Goal: Task Accomplishment & Management: Complete application form

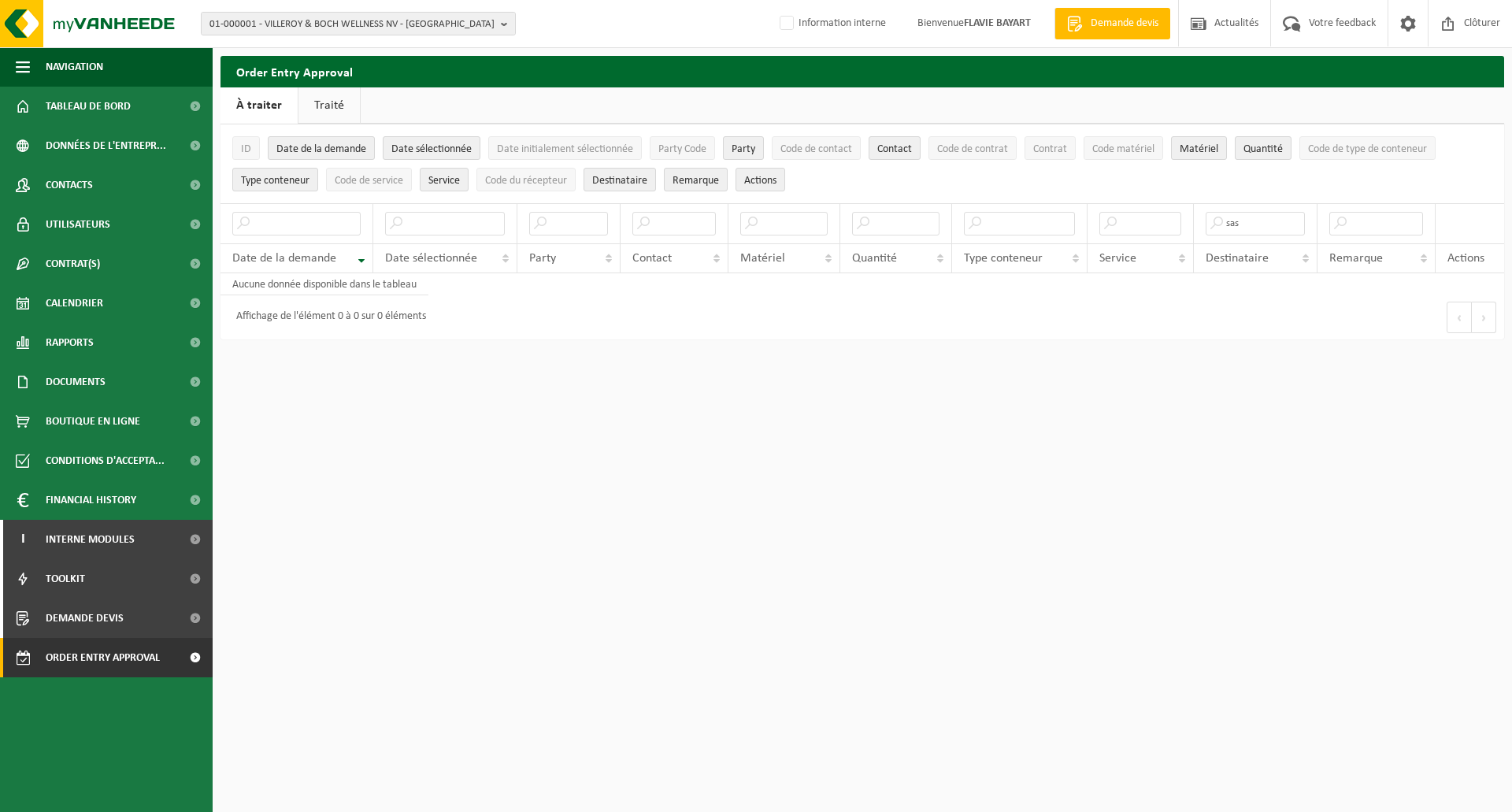
click at [473, 227] on input "text" at bounding box center [444, 224] width 119 height 24
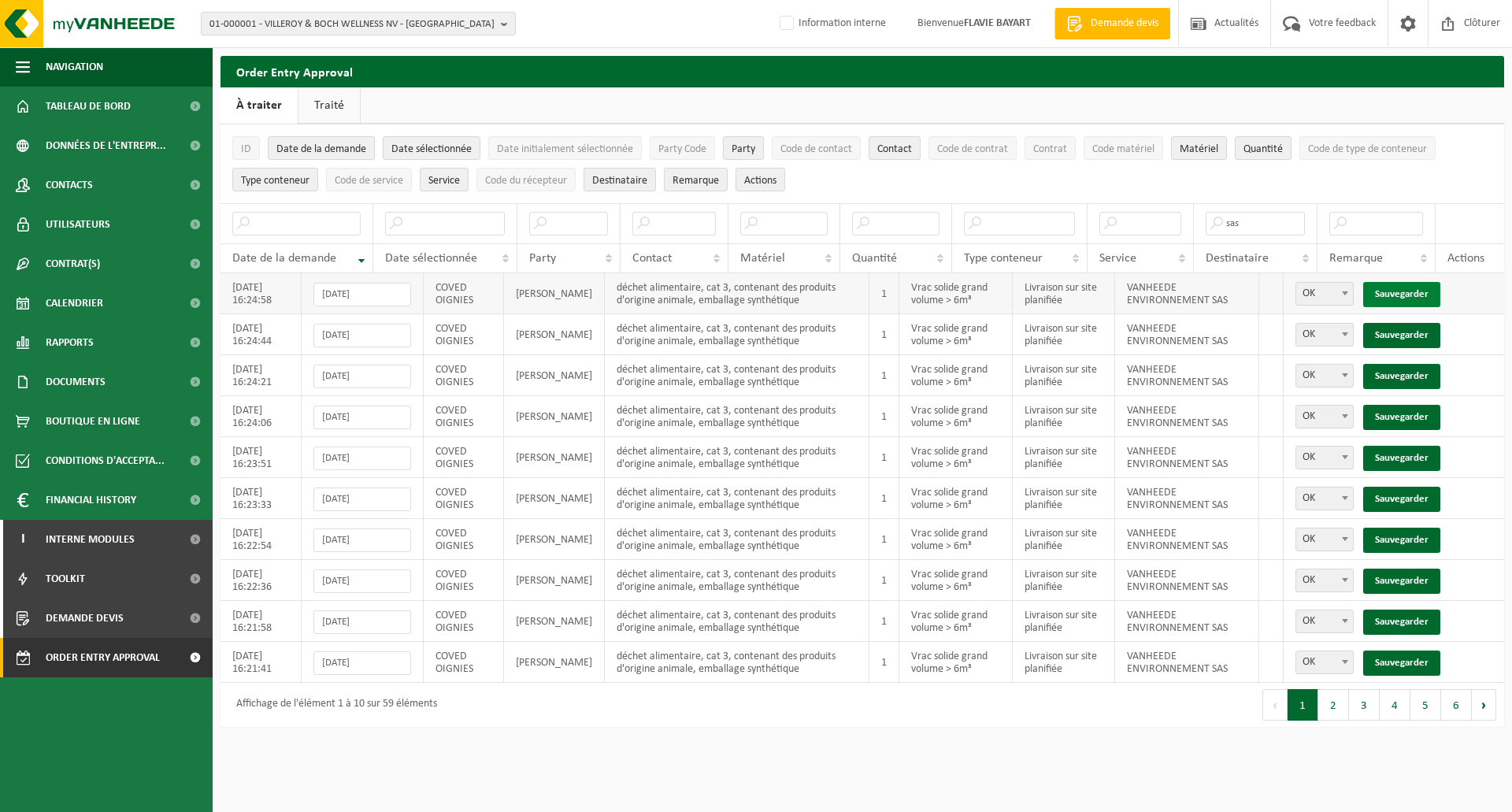
click at [1394, 290] on link "Sauvegarder" at bounding box center [1402, 294] width 77 height 25
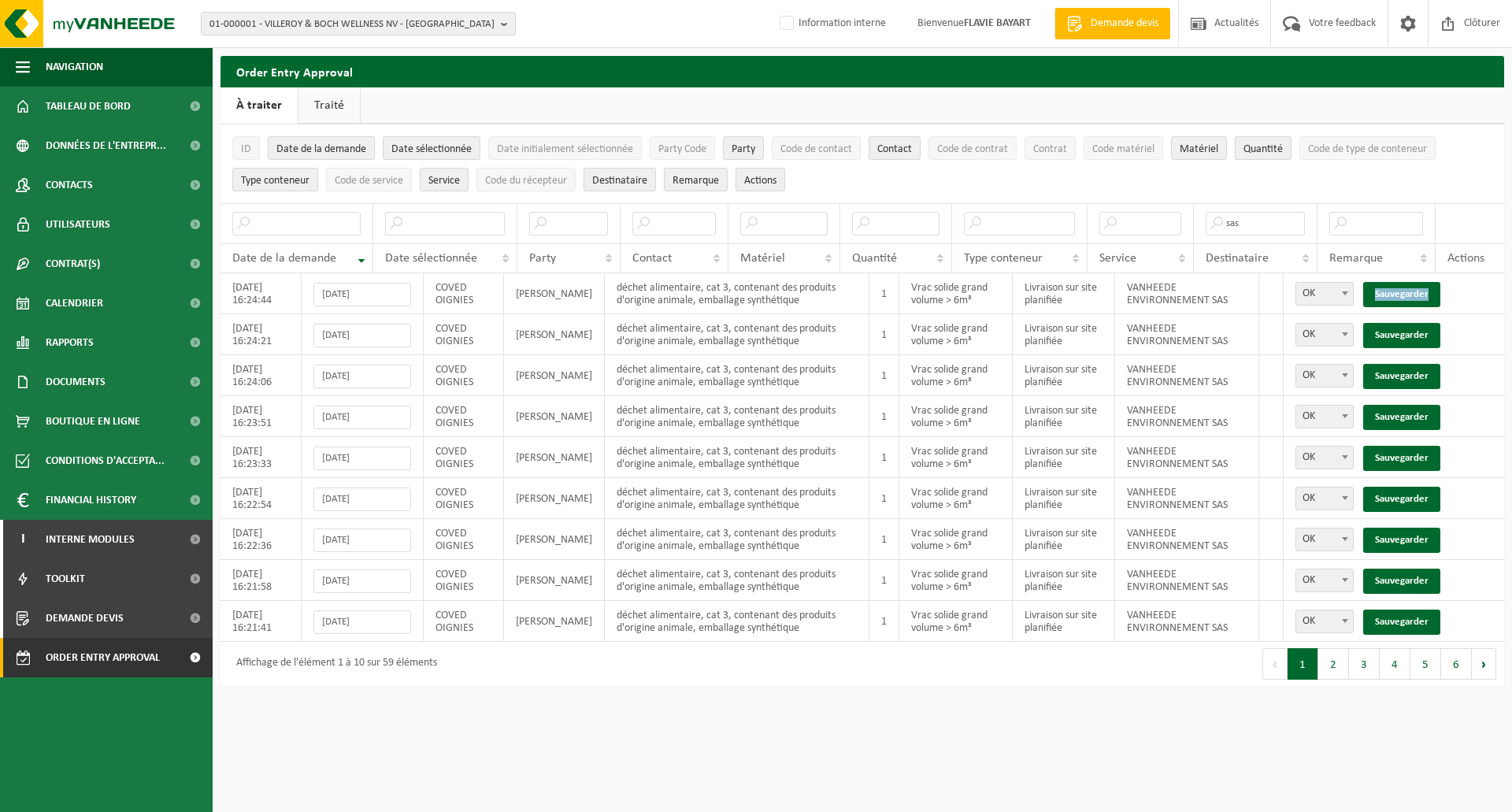
click at [1394, 290] on link "Sauvegarder" at bounding box center [1402, 294] width 77 height 25
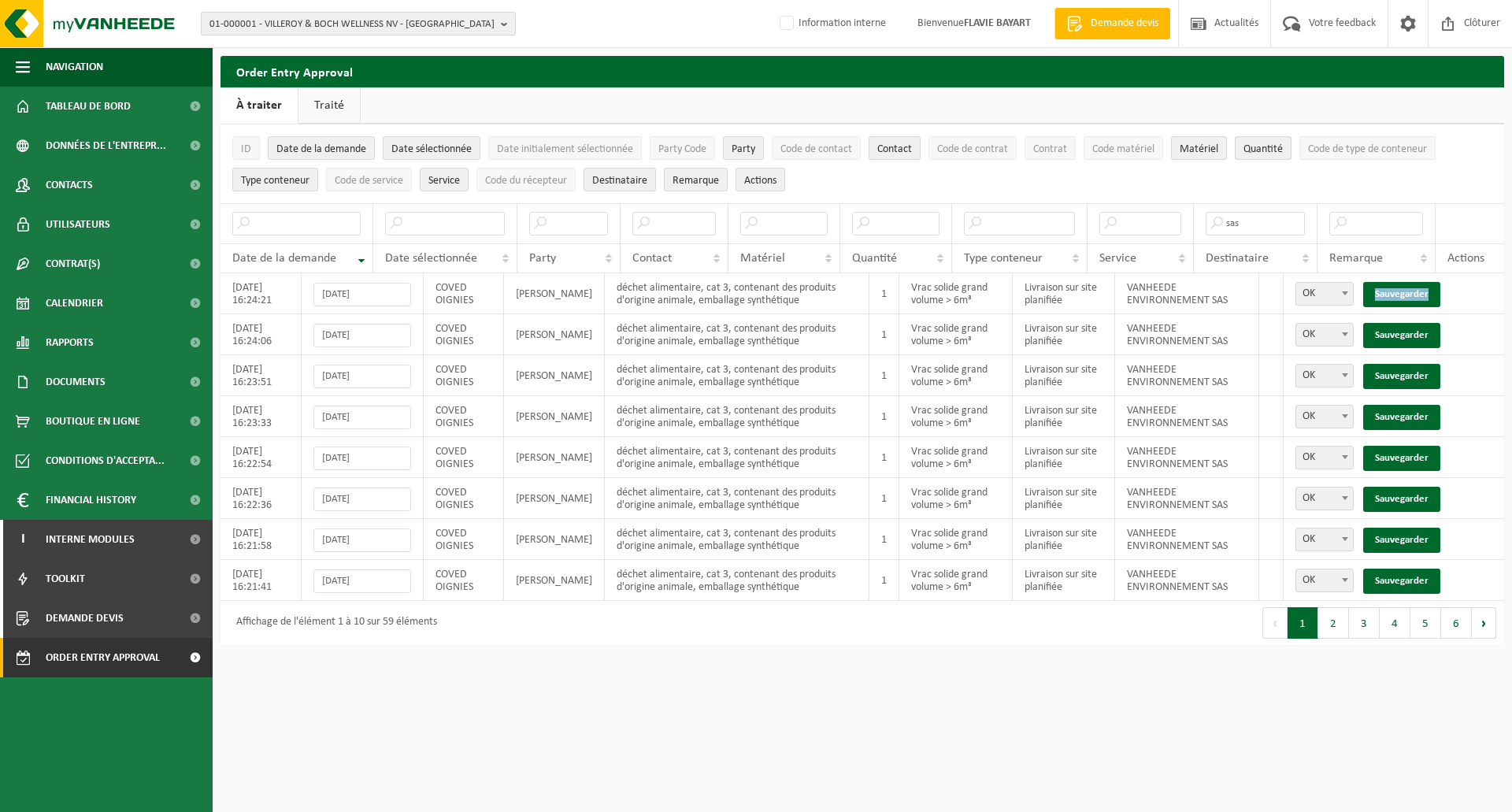
click at [1394, 290] on link "Sauvegarder" at bounding box center [1402, 294] width 77 height 25
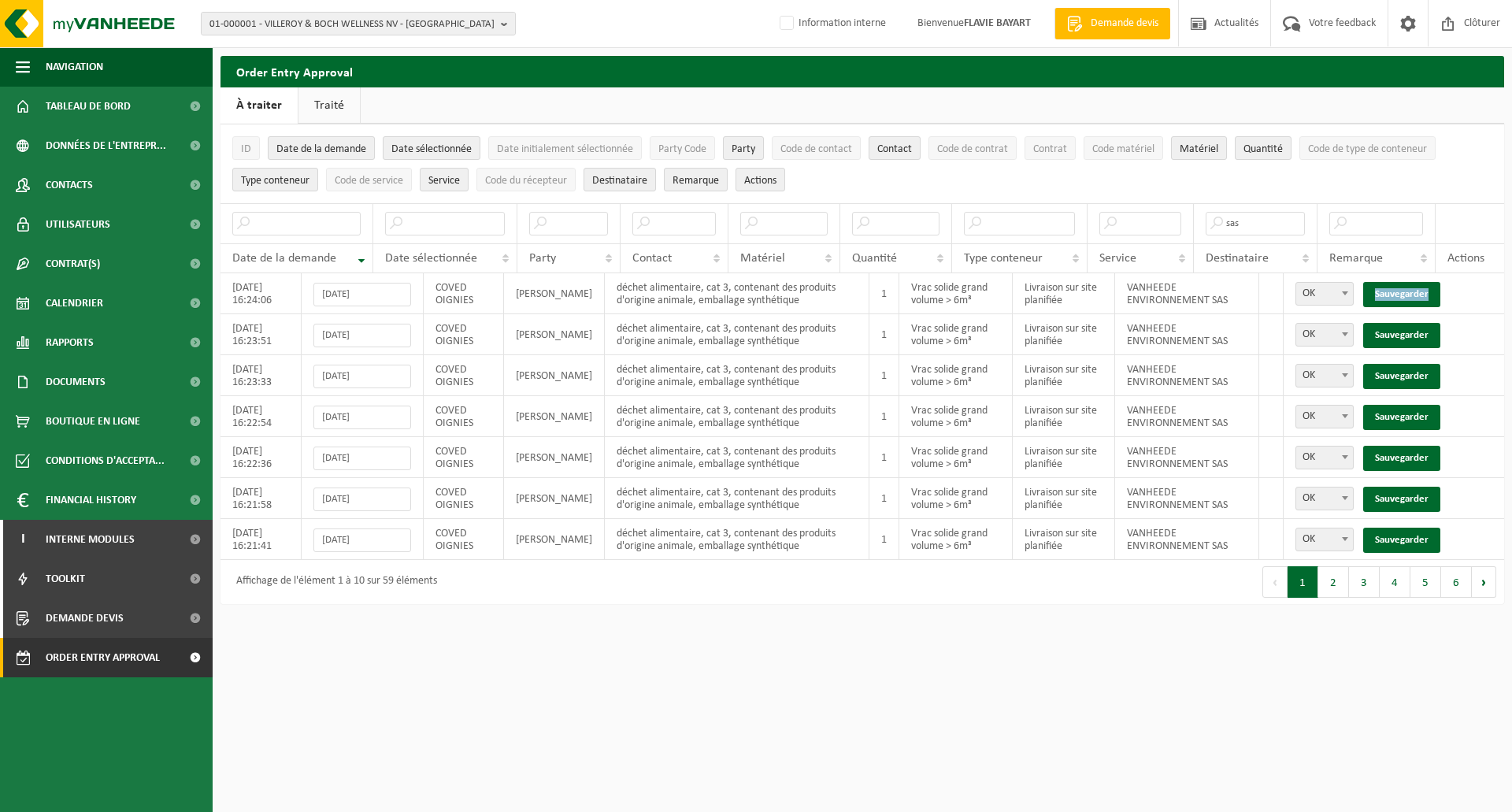
click at [1395, 290] on link "Sauvegarder" at bounding box center [1402, 294] width 77 height 25
click at [1395, 323] on link "Sauvegarder" at bounding box center [1402, 335] width 77 height 25
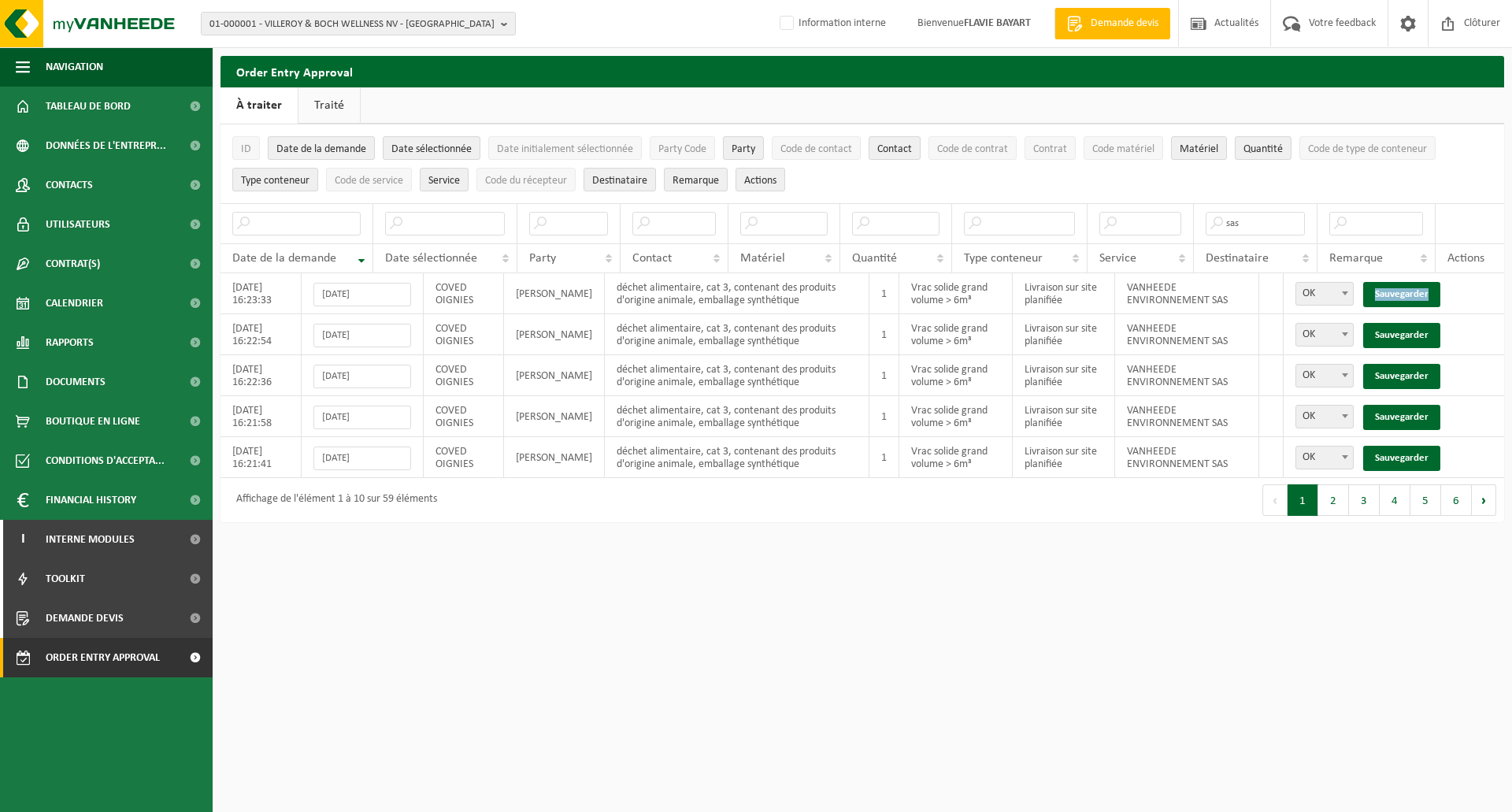
click at [1395, 290] on link "Sauvegarder" at bounding box center [1402, 294] width 77 height 25
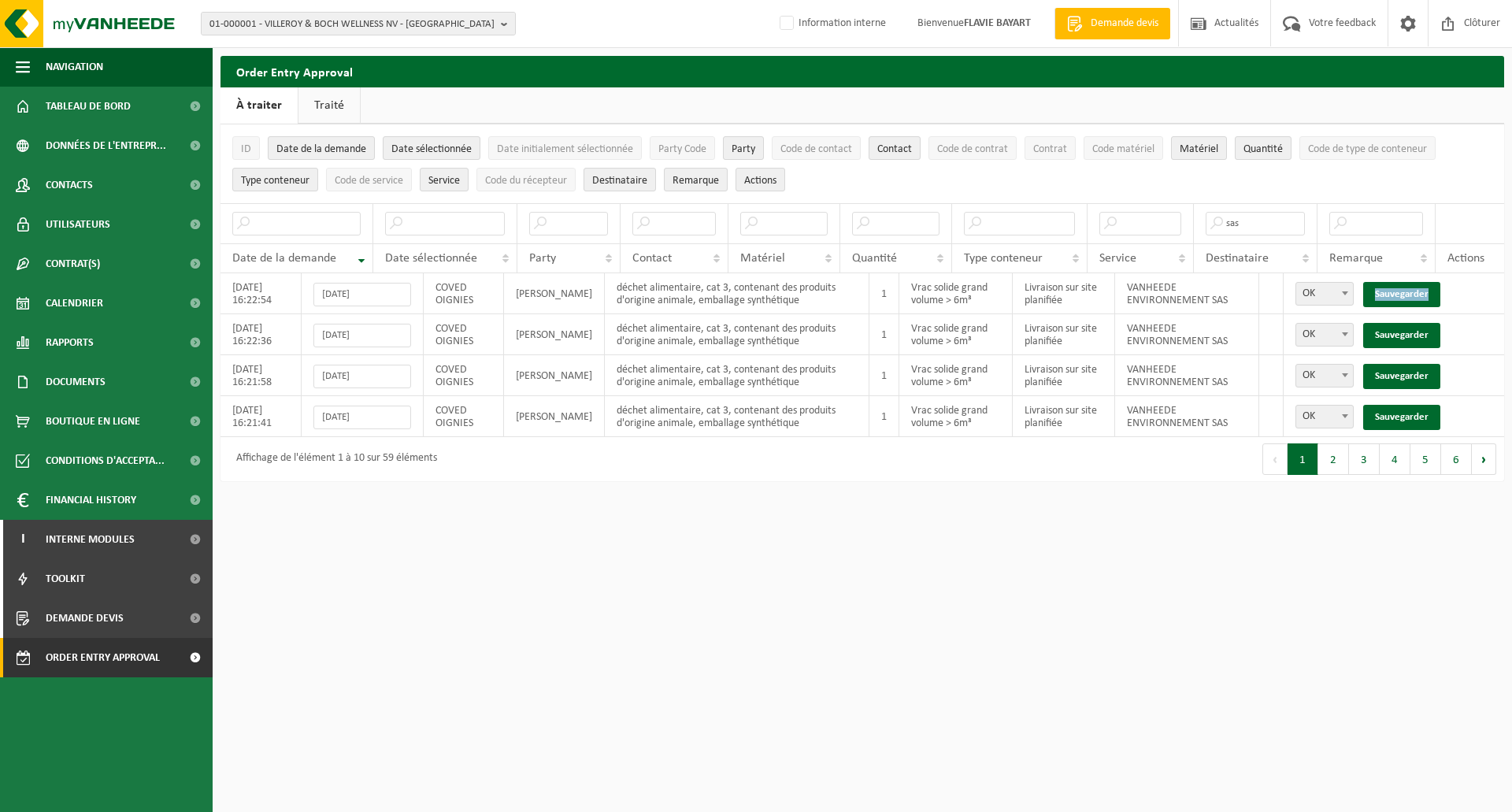
click at [1395, 290] on link "Sauvegarder" at bounding box center [1402, 294] width 77 height 25
click at [1395, 323] on link "Sauvegarder" at bounding box center [1402, 335] width 77 height 25
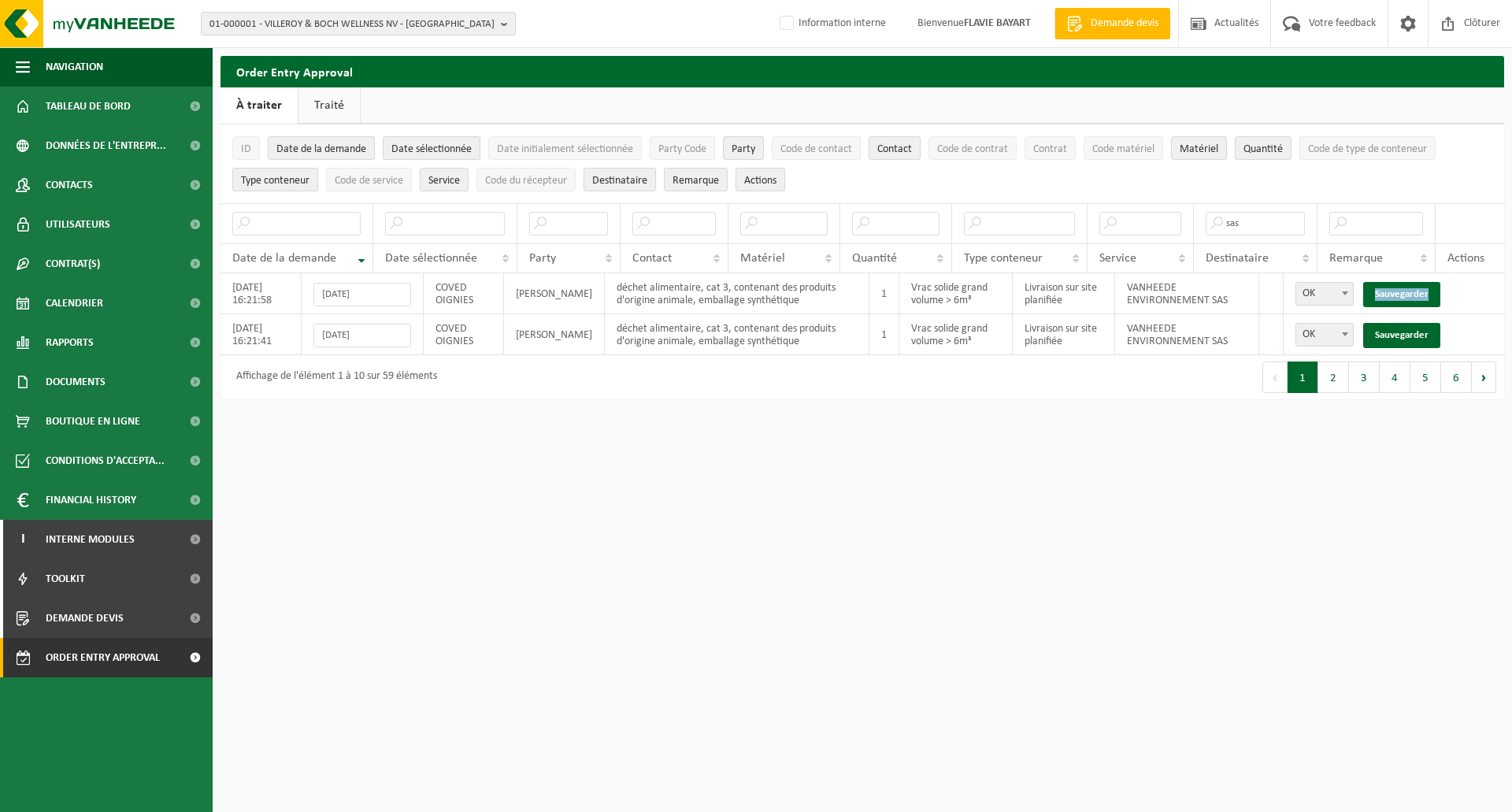
click at [1395, 290] on link "Sauvegarder" at bounding box center [1402, 294] width 77 height 25
click at [1395, 323] on link "Sauvegarder" at bounding box center [1402, 335] width 77 height 25
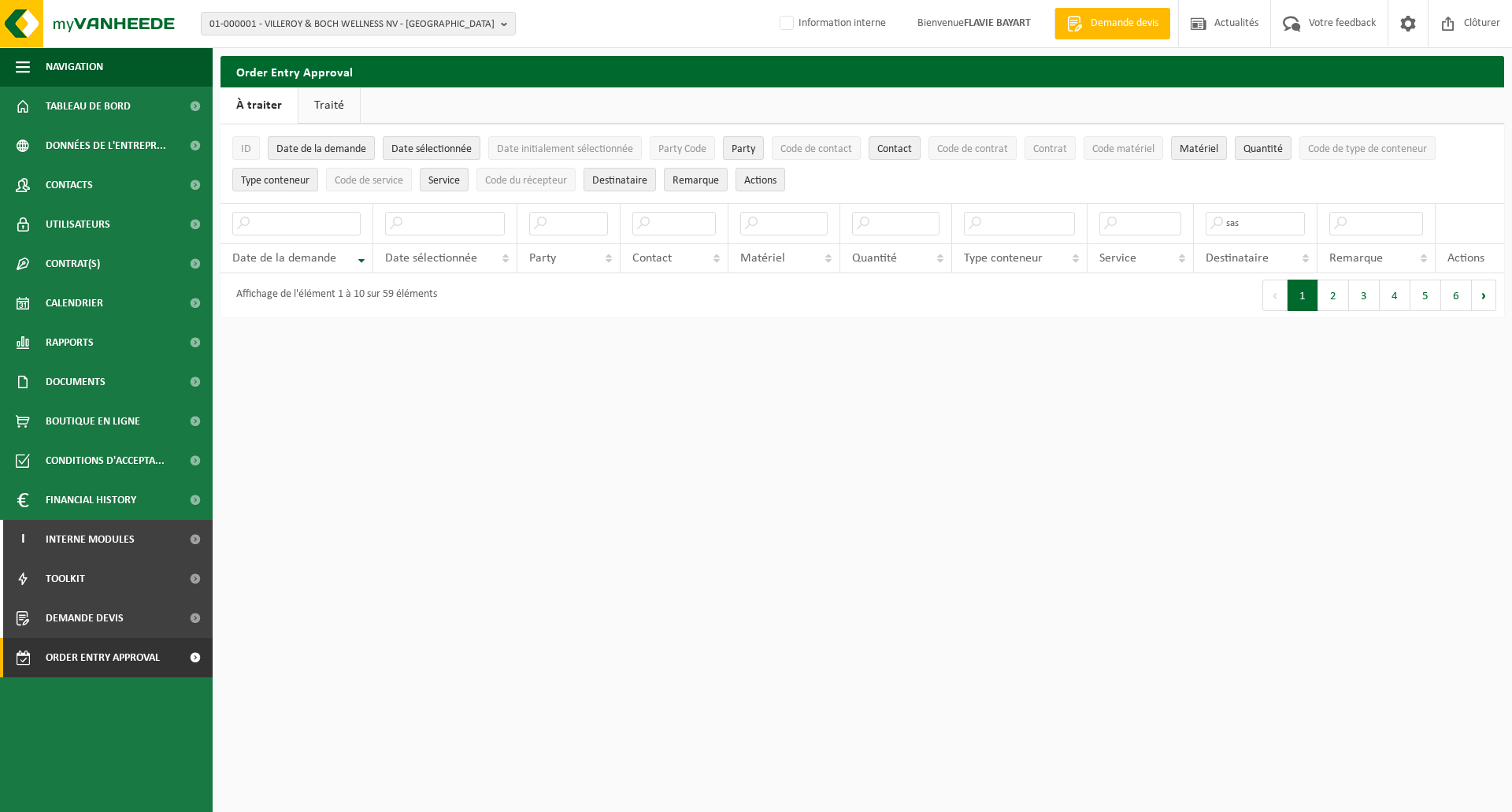
click at [1395, 290] on button "4" at bounding box center [1395, 295] width 31 height 32
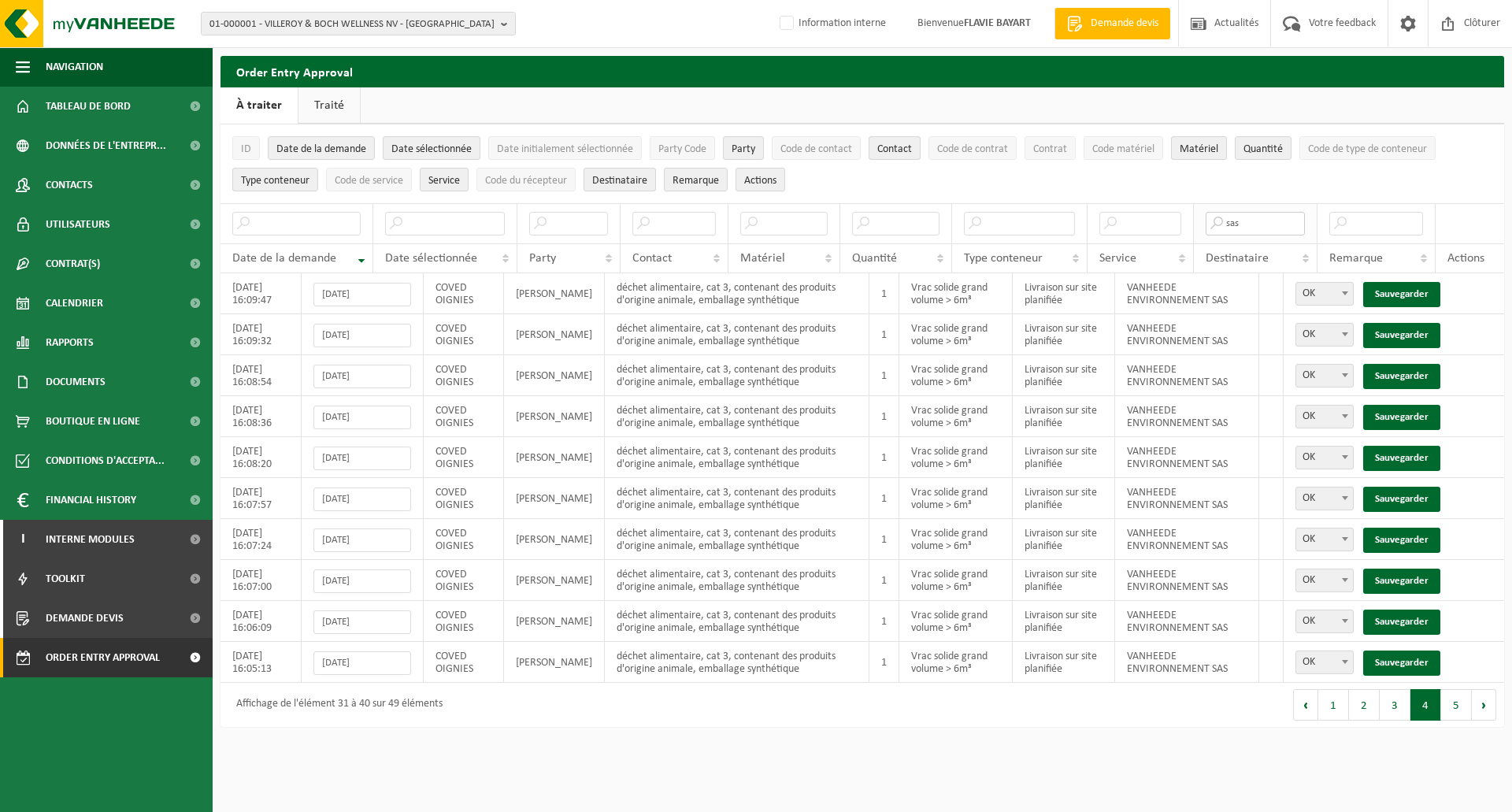
click at [1250, 226] on input "sas" at bounding box center [1256, 224] width 100 height 24
click at [1404, 292] on link "Sauvegarder" at bounding box center [1402, 294] width 77 height 25
click at [1404, 323] on link "Sauvegarder" at bounding box center [1402, 335] width 77 height 25
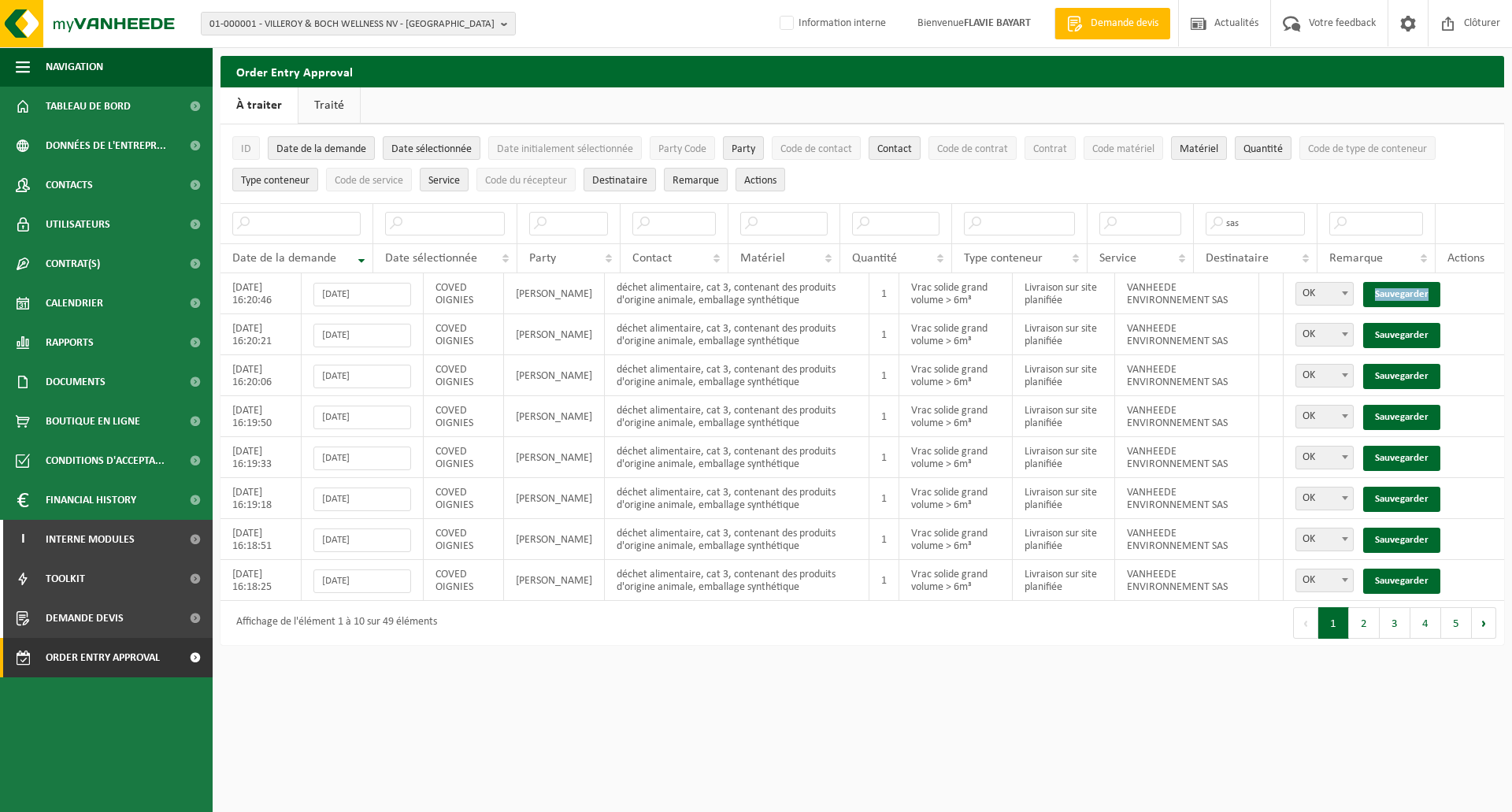
click at [1404, 292] on link "Sauvegarder" at bounding box center [1402, 294] width 77 height 25
click at [1404, 323] on link "Sauvegarder" at bounding box center [1402, 335] width 77 height 25
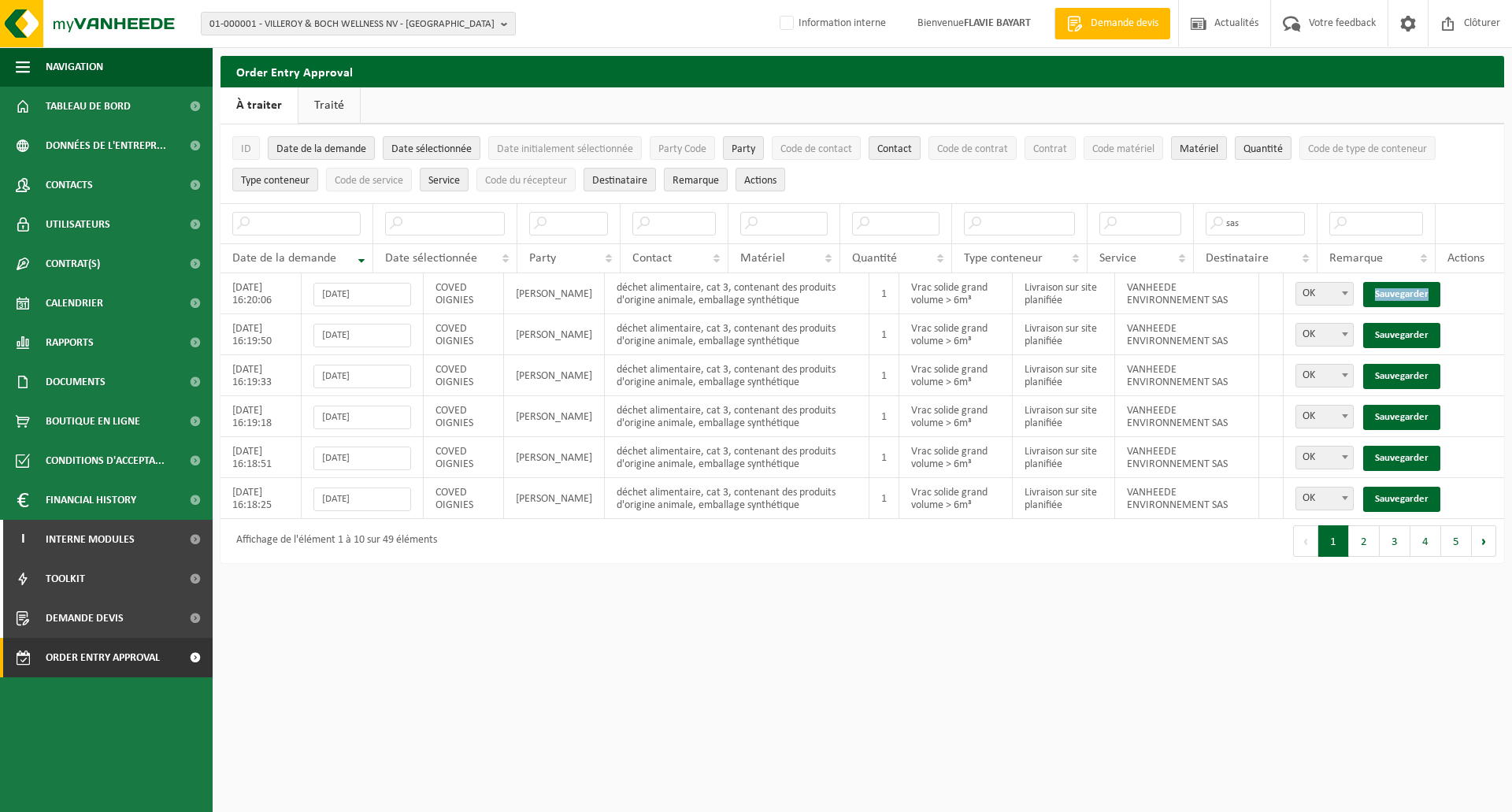
click at [1404, 292] on link "Sauvegarder" at bounding box center [1402, 294] width 77 height 25
click at [1404, 323] on link "Sauvegarder" at bounding box center [1402, 335] width 77 height 25
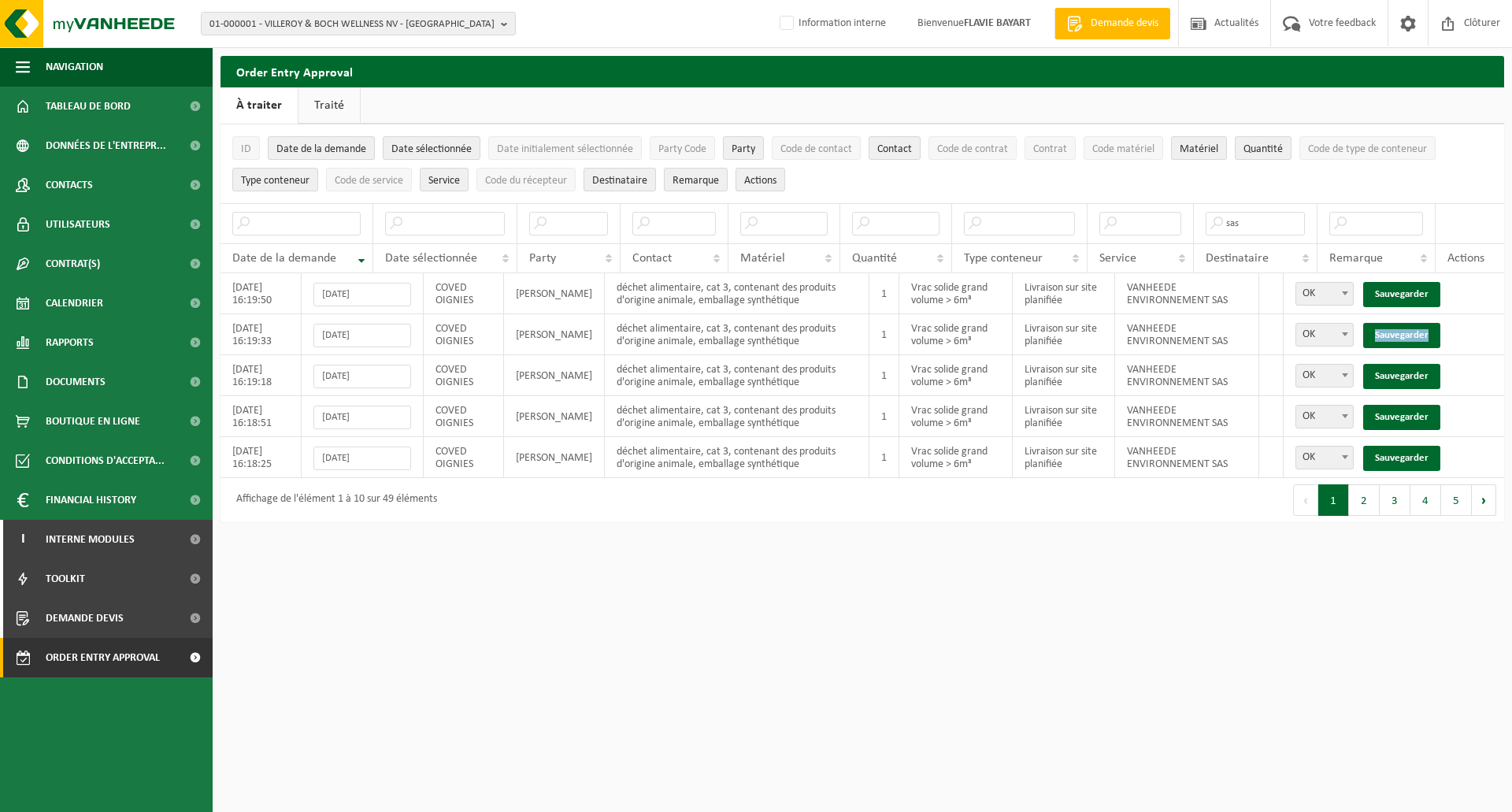
click at [1404, 323] on link "Sauvegarder" at bounding box center [1402, 335] width 77 height 25
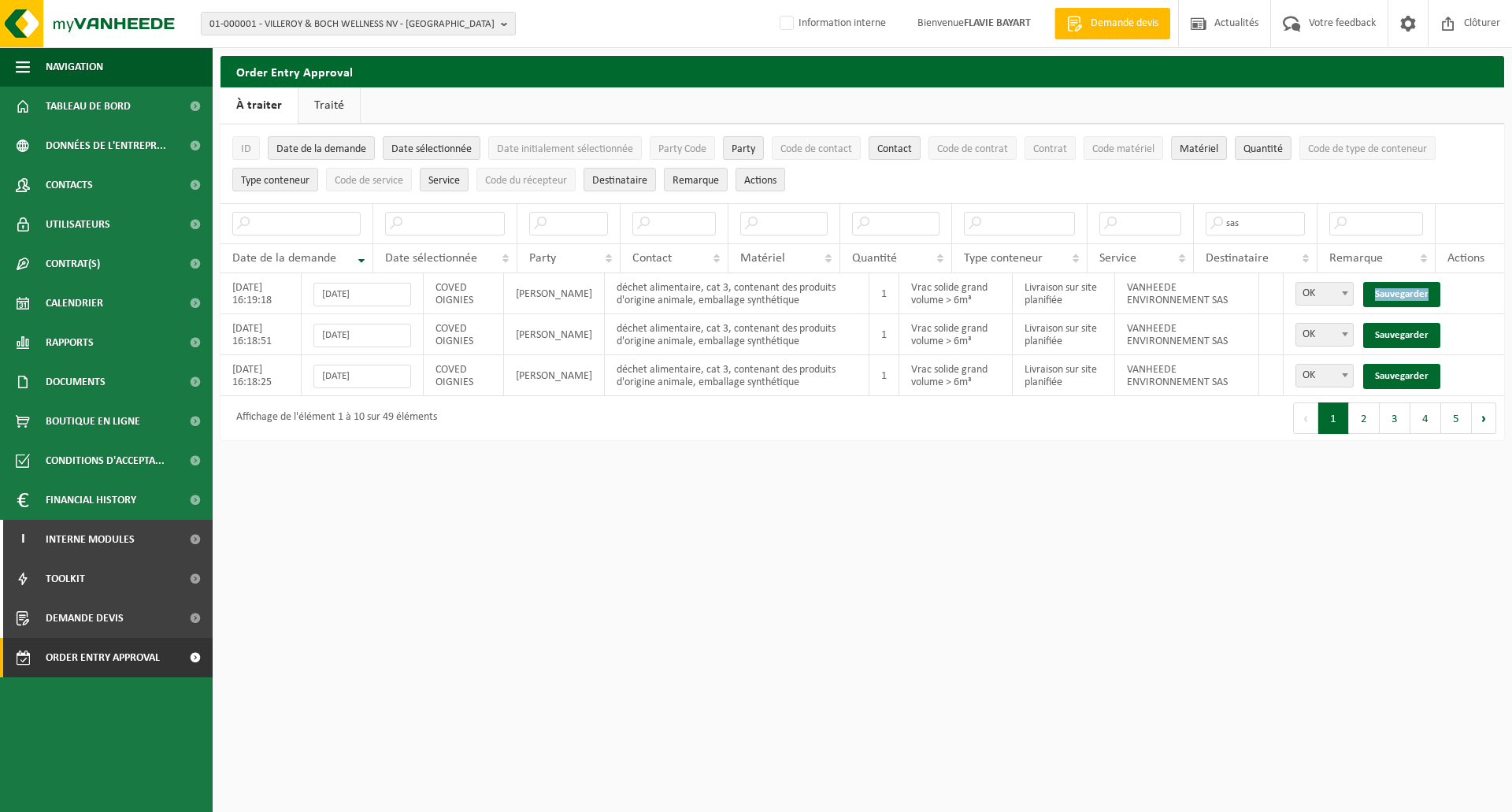
click at [1404, 292] on link "Sauvegarder" at bounding box center [1402, 294] width 77 height 25
click at [1404, 323] on link "Sauvegarder" at bounding box center [1402, 335] width 77 height 25
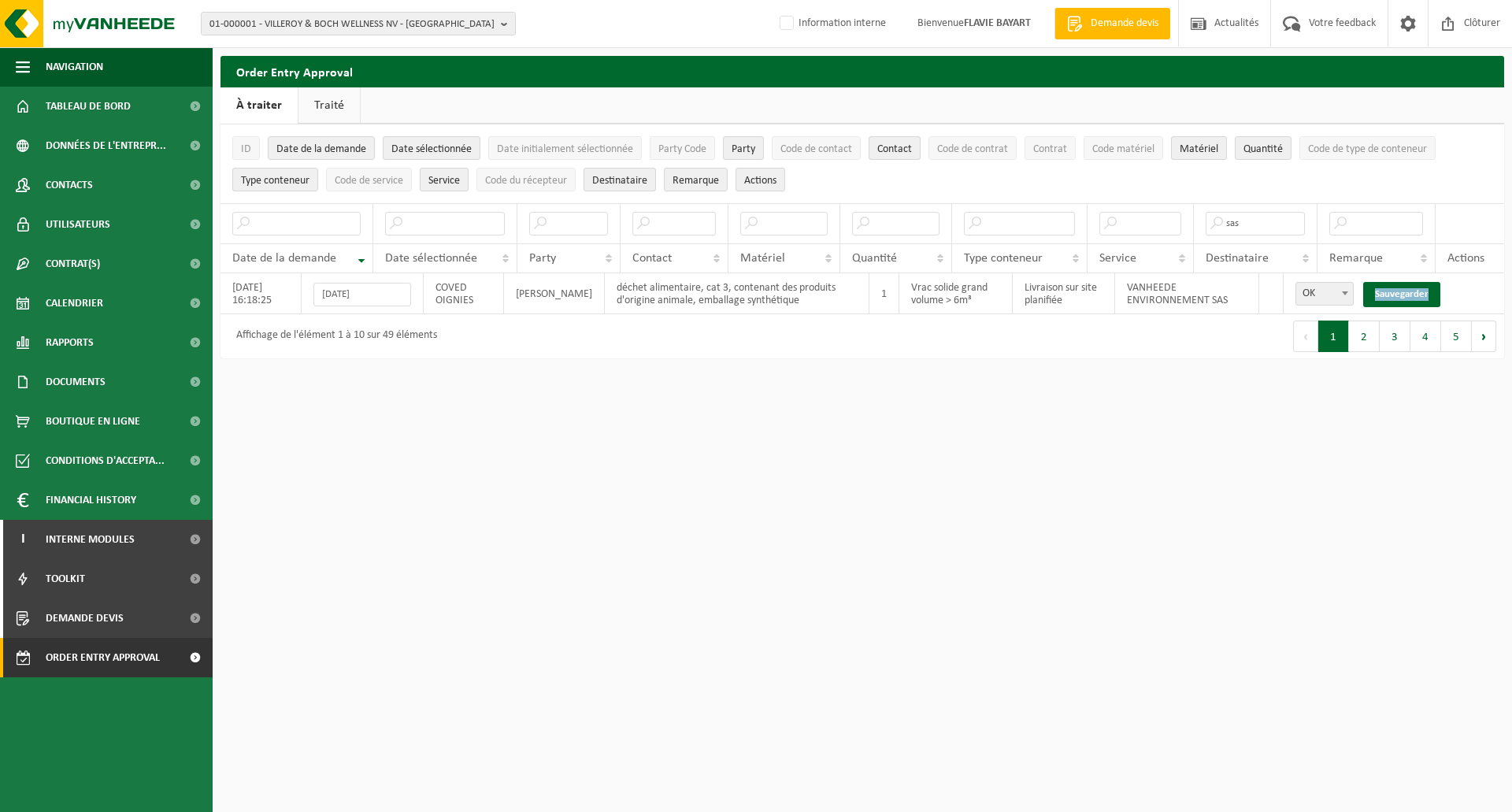
click at [1404, 292] on link "Sauvegarder" at bounding box center [1402, 294] width 77 height 25
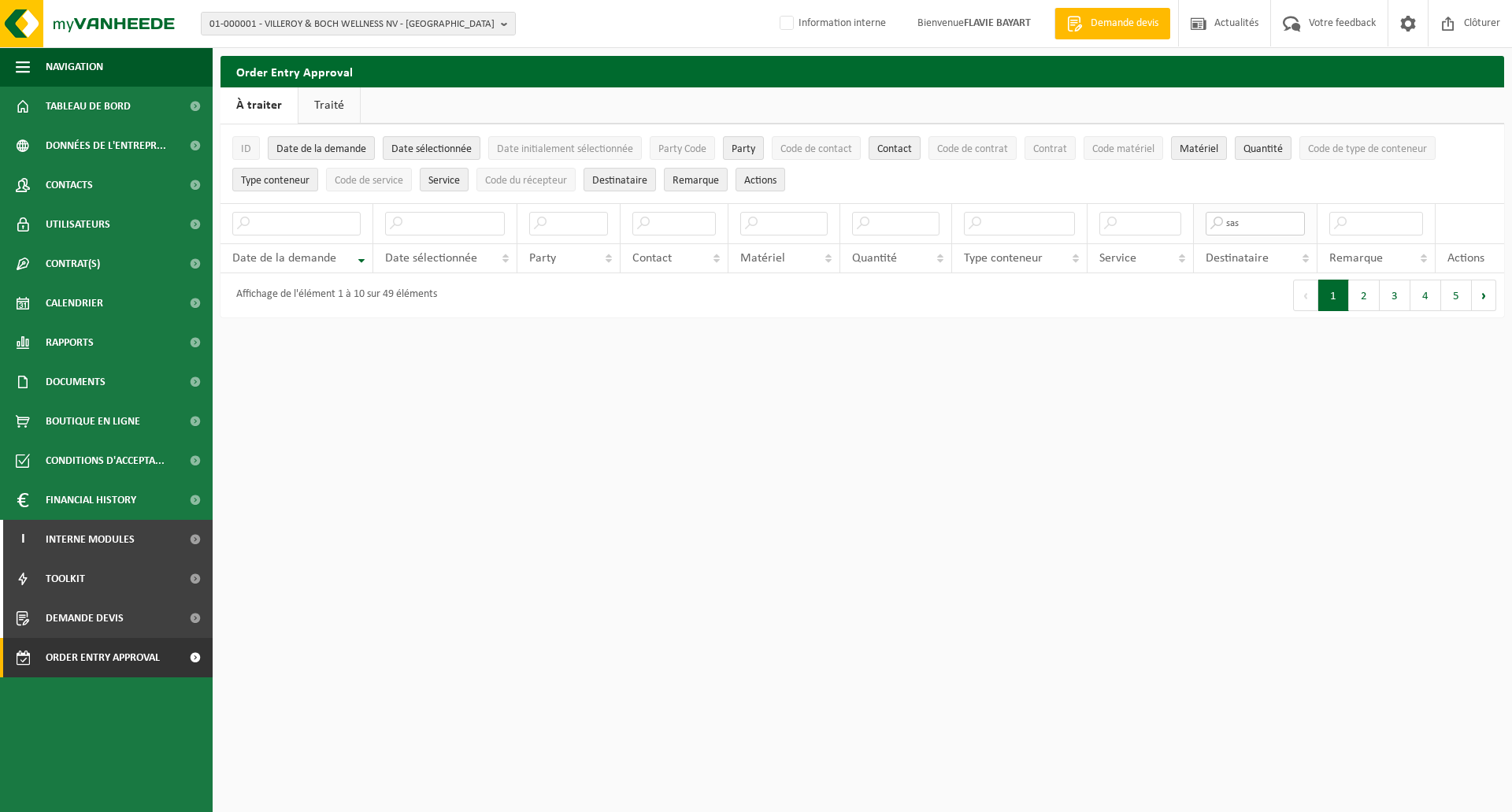
click at [1277, 228] on input "sas" at bounding box center [1256, 224] width 100 height 24
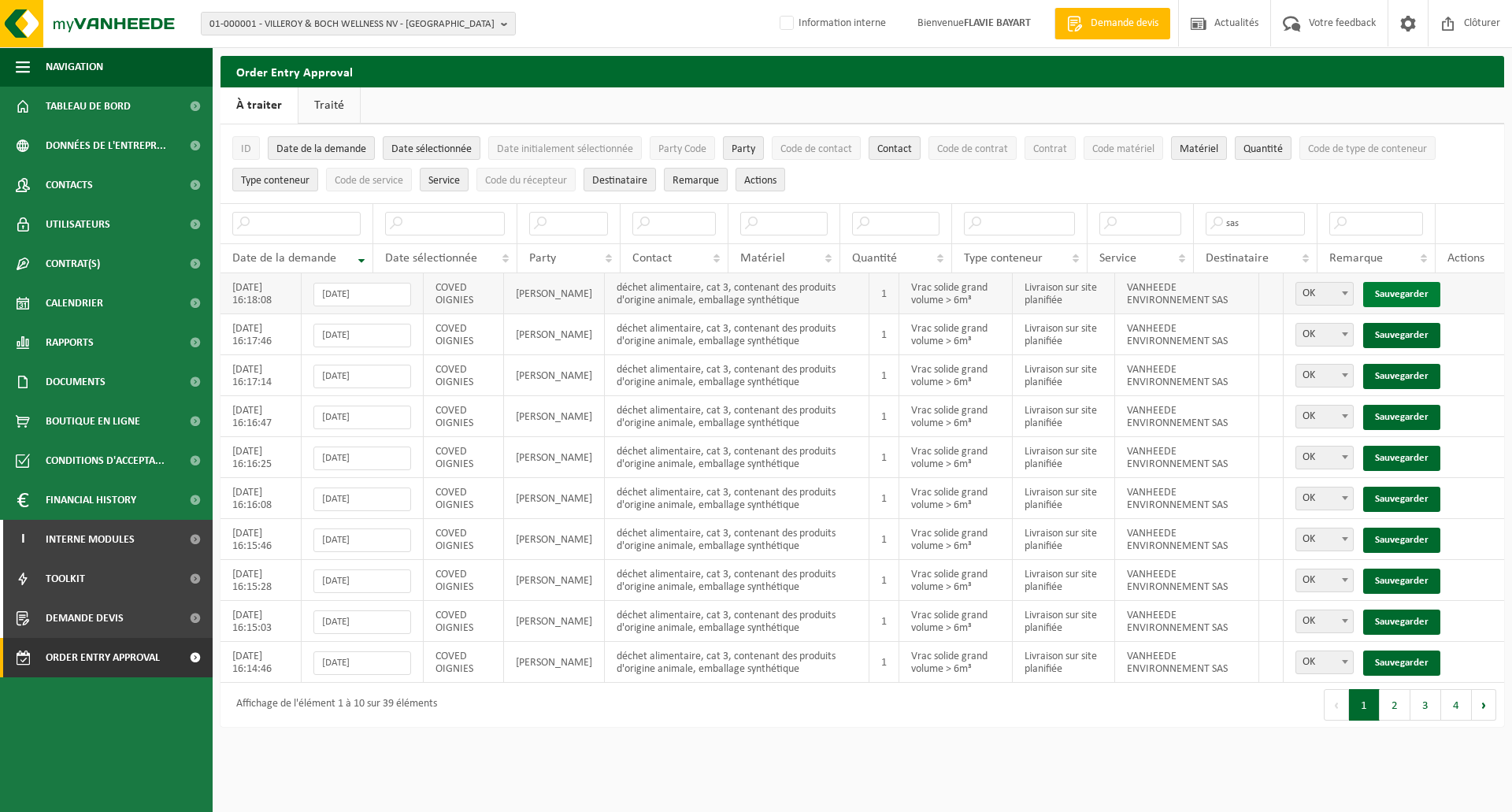
click at [1393, 292] on link "Sauvegarder" at bounding box center [1402, 294] width 77 height 25
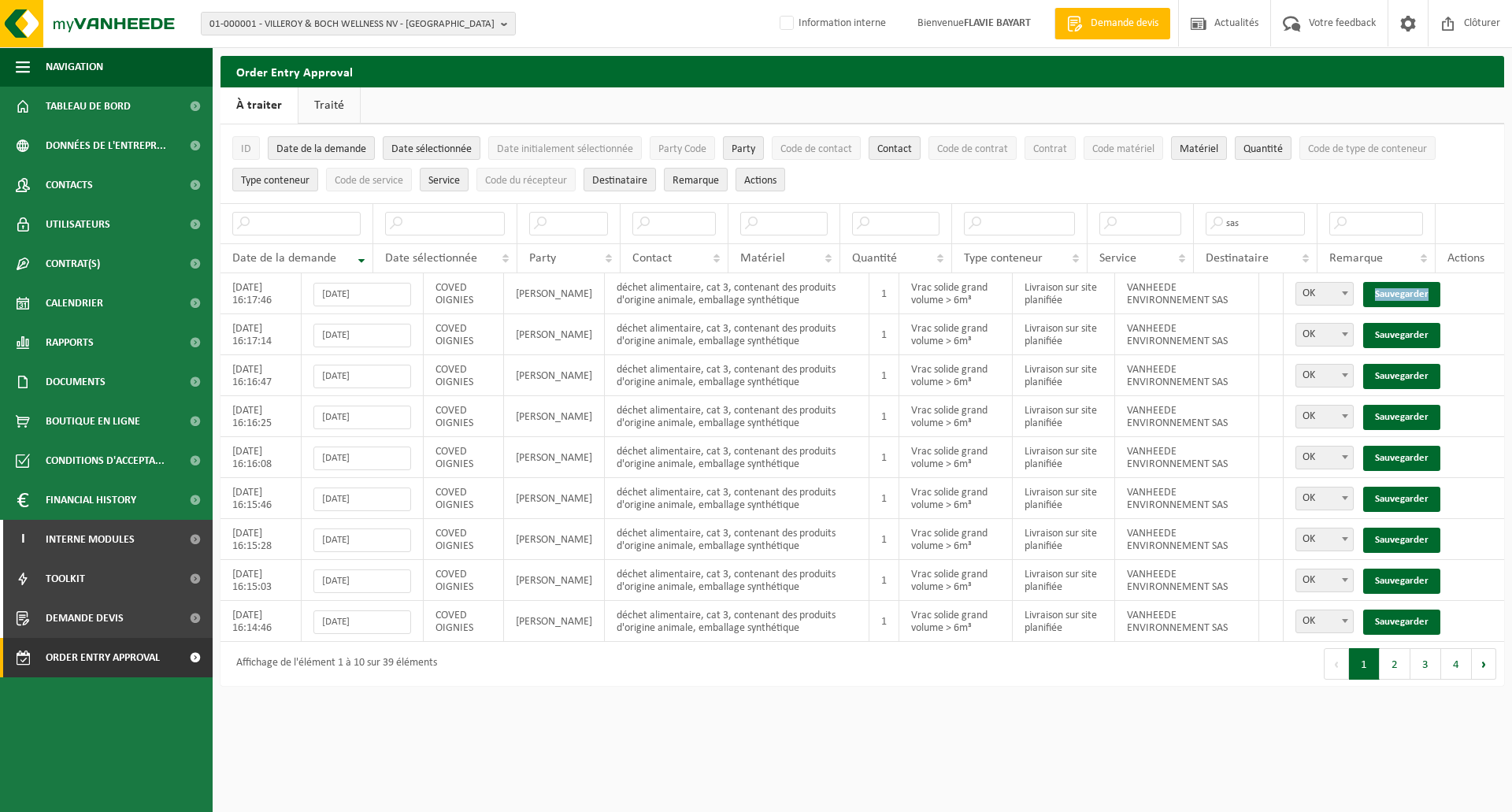
click at [1393, 292] on link "Sauvegarder" at bounding box center [1402, 294] width 77 height 25
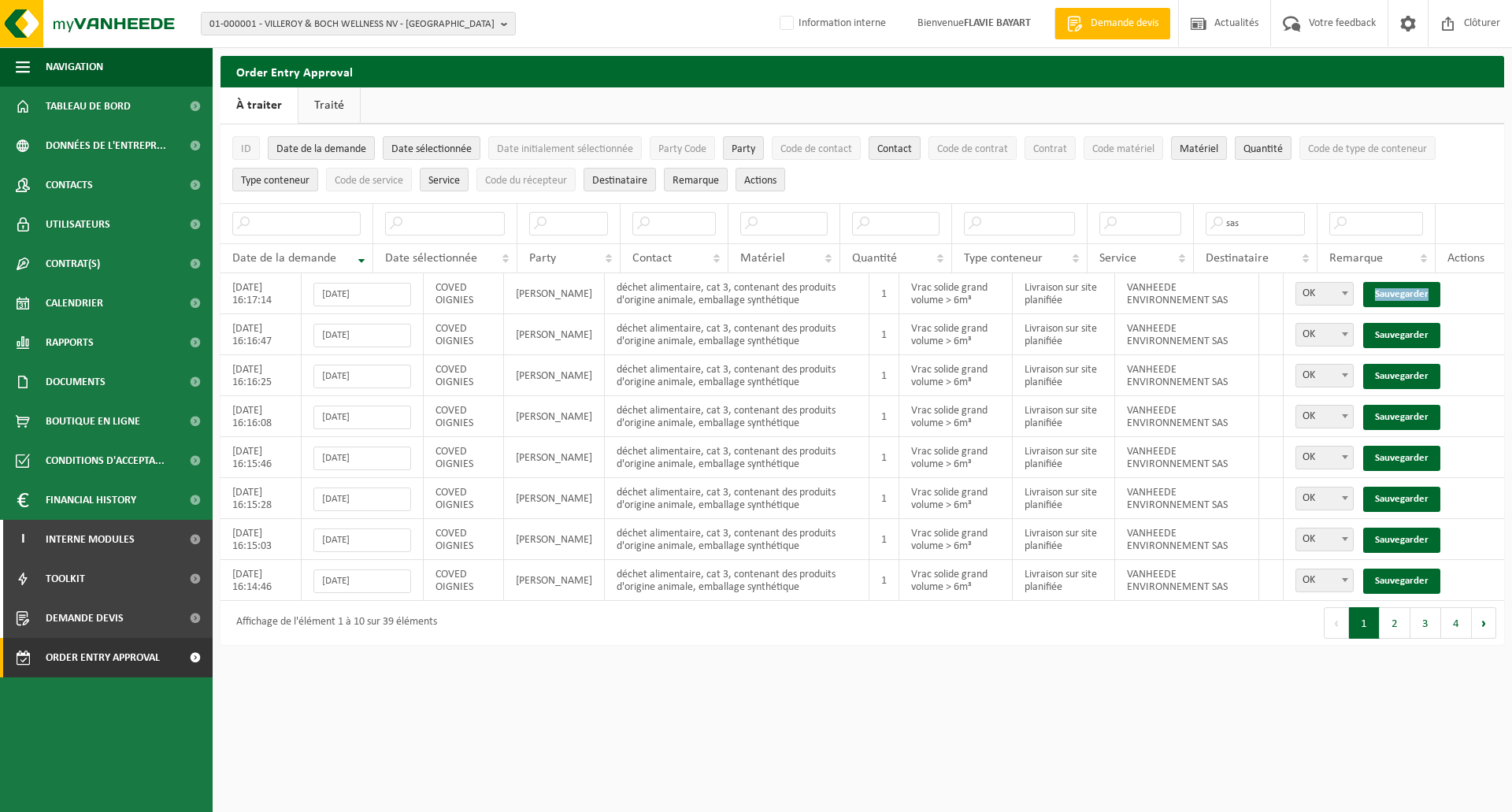
click at [1393, 292] on link "Sauvegarder" at bounding box center [1402, 294] width 77 height 25
click at [1393, 323] on link "Sauvegarder" at bounding box center [1402, 335] width 77 height 25
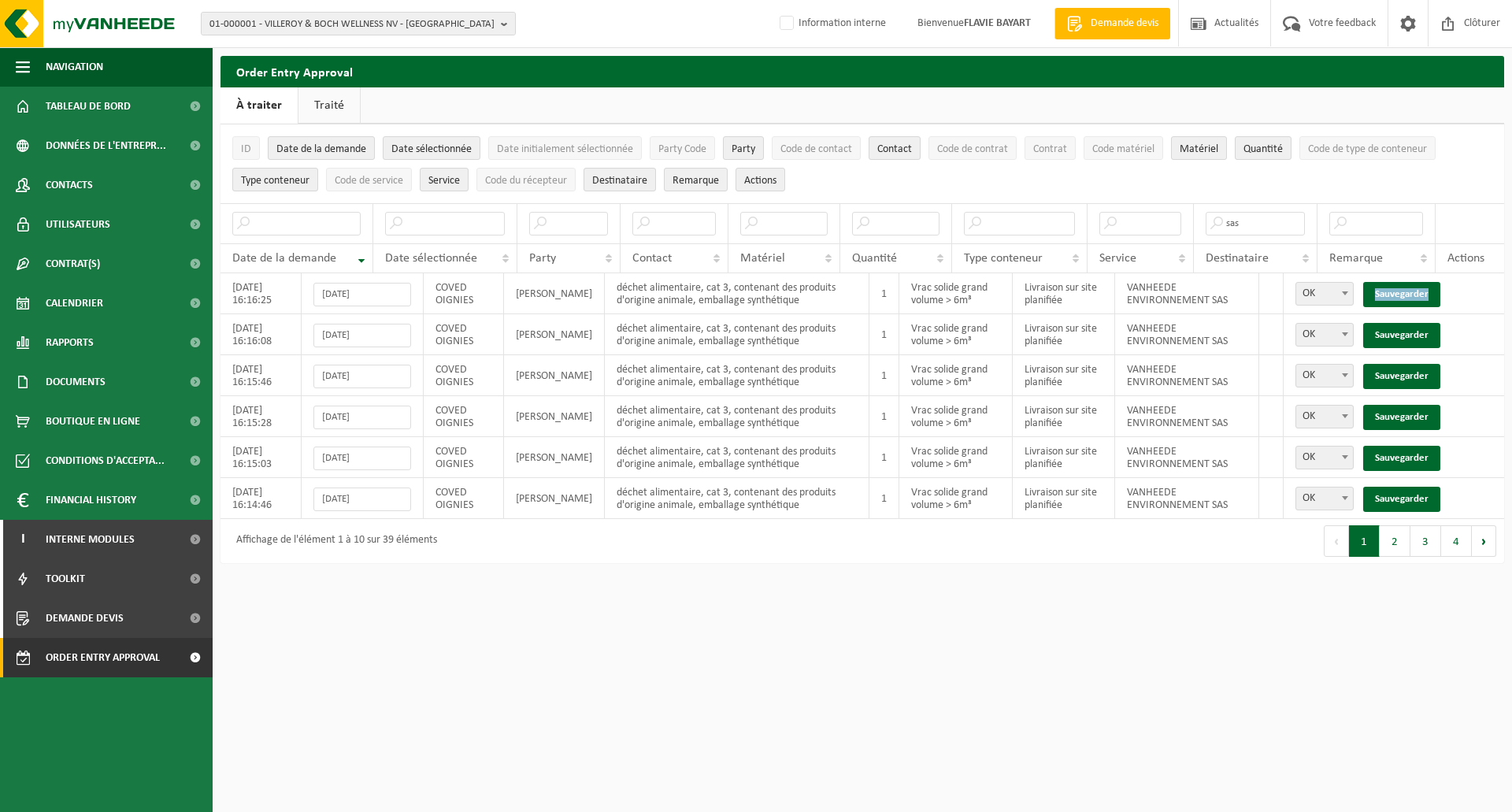
click at [1393, 292] on link "Sauvegarder" at bounding box center [1402, 294] width 77 height 25
click at [1393, 323] on link "Sauvegarder" at bounding box center [1402, 335] width 77 height 25
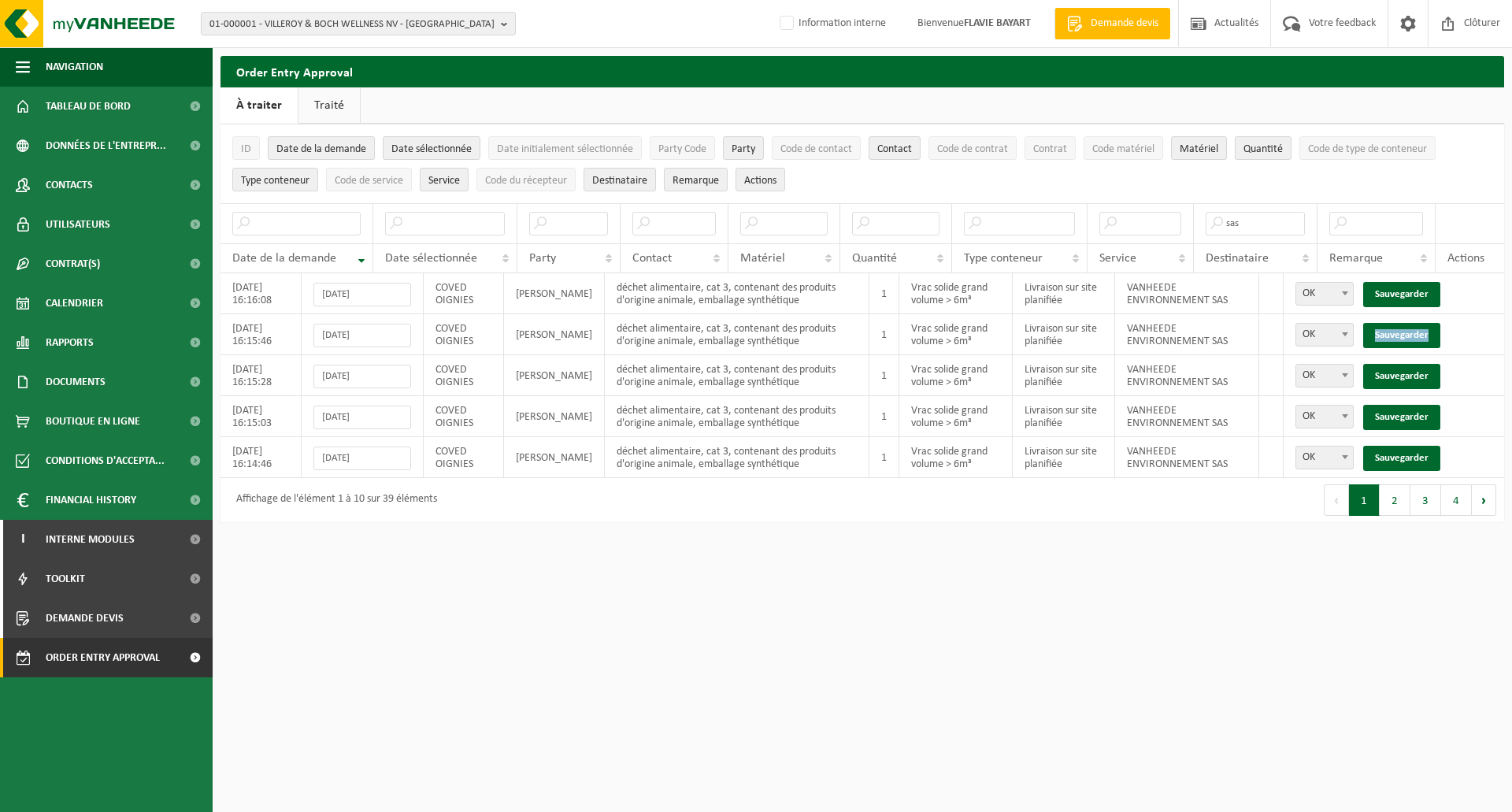
click at [1393, 323] on link "Sauvegarder" at bounding box center [1402, 335] width 77 height 25
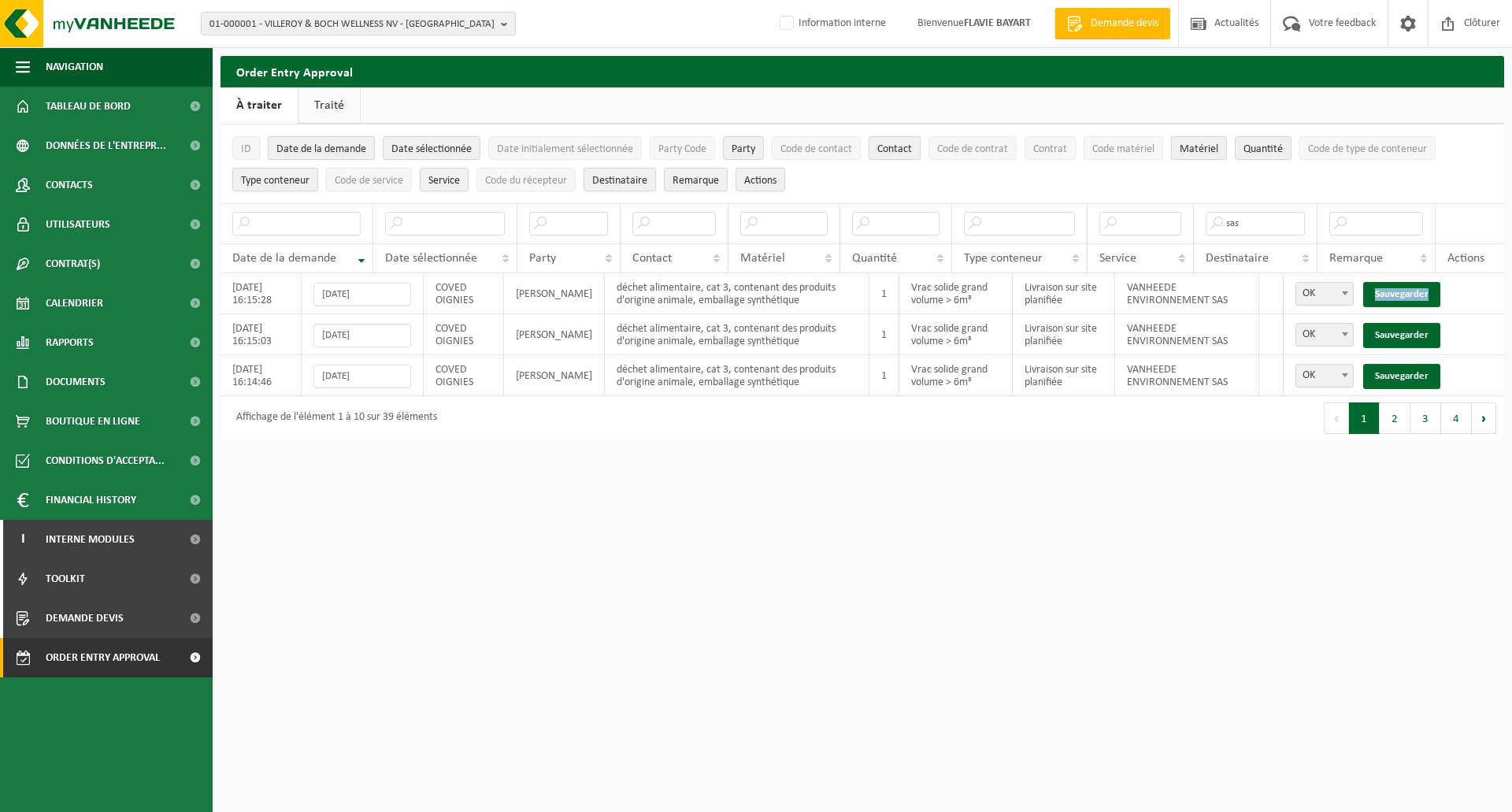
click at [1393, 292] on link "Sauvegarder" at bounding box center [1402, 294] width 77 height 25
click at [1393, 323] on link "Sauvegarder" at bounding box center [1402, 335] width 77 height 25
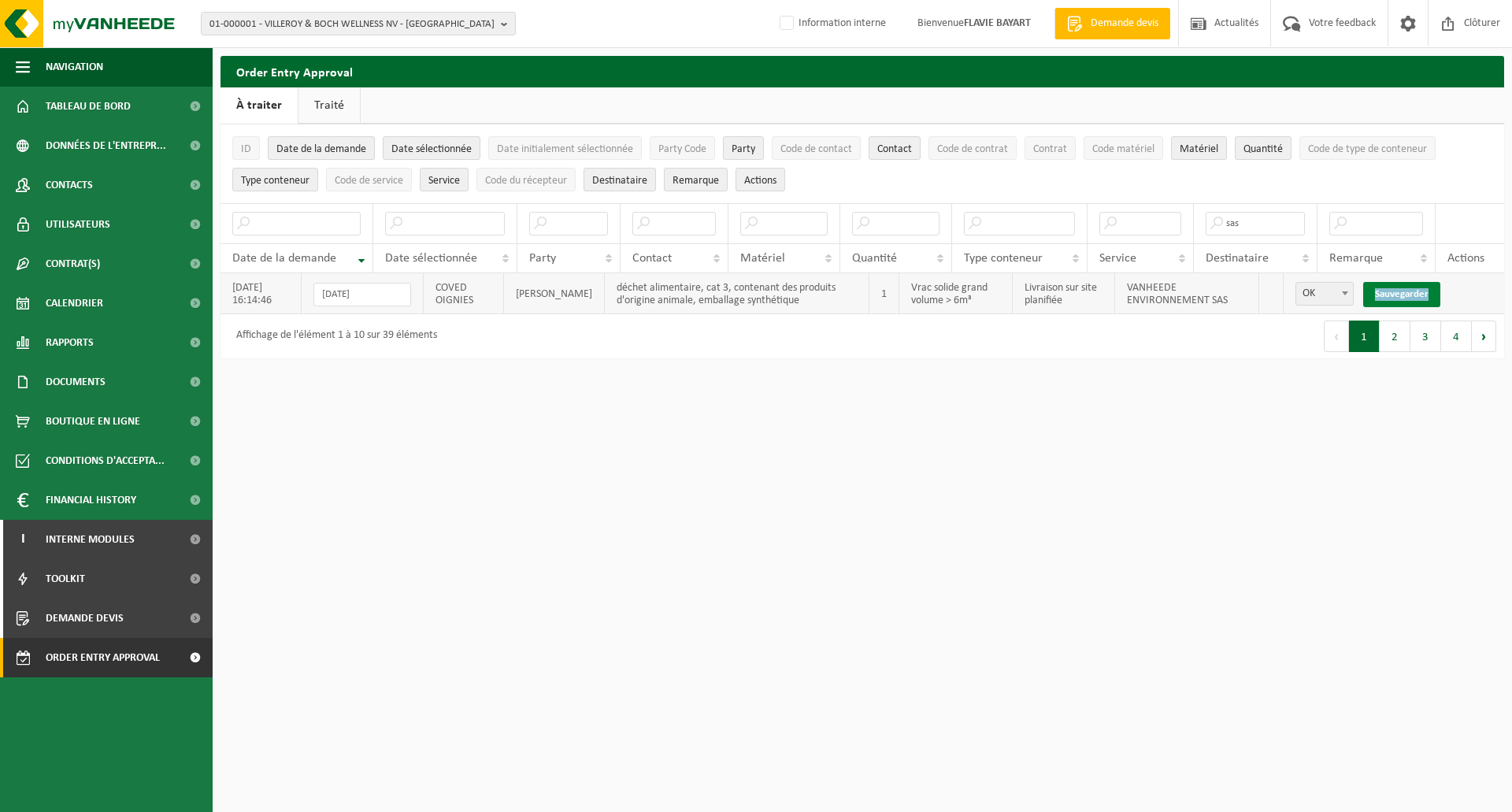
click at [1393, 291] on link "Sauvegarder" at bounding box center [1402, 294] width 77 height 25
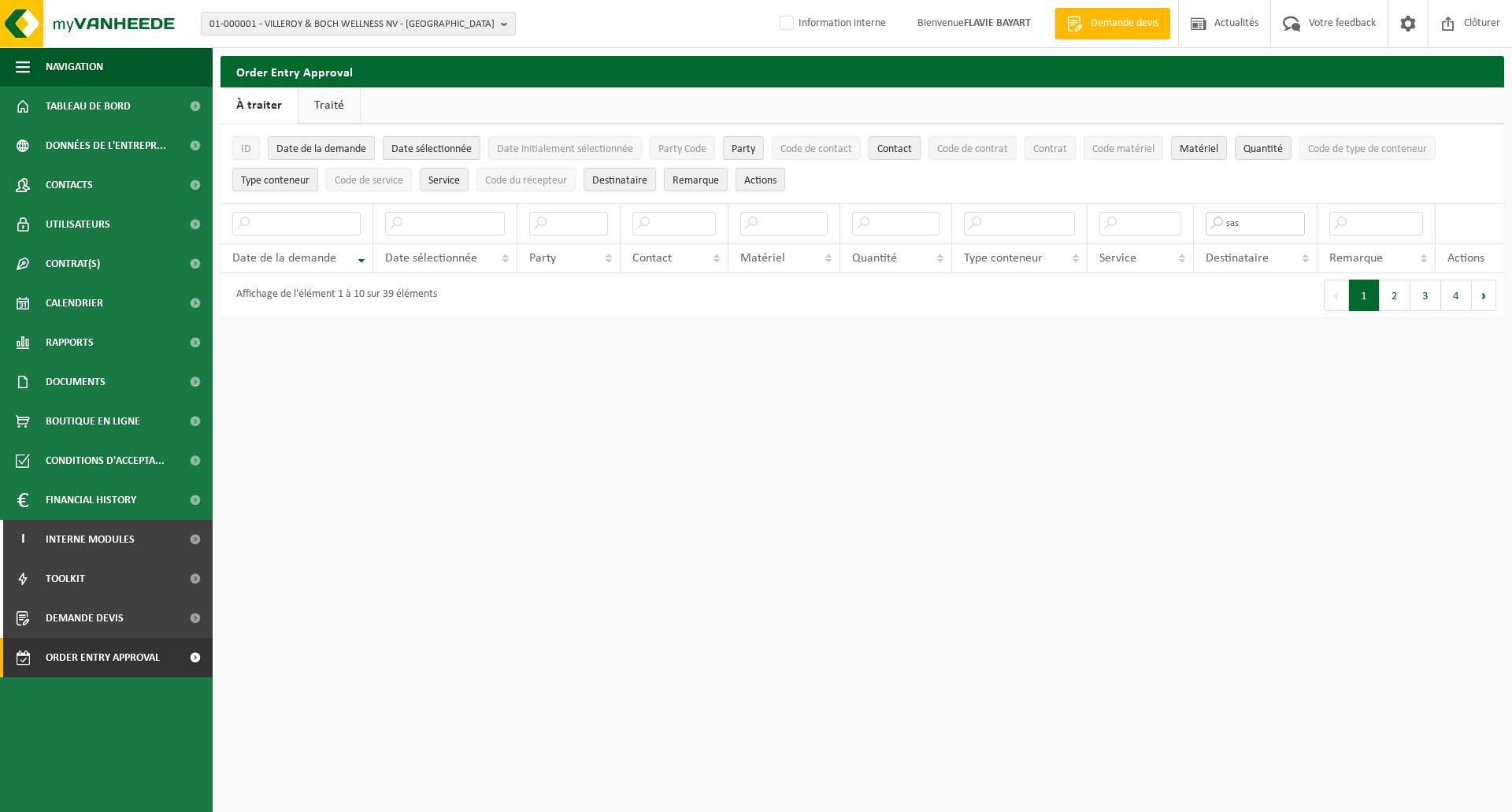
click at [1242, 218] on input "sas" at bounding box center [1256, 224] width 100 height 24
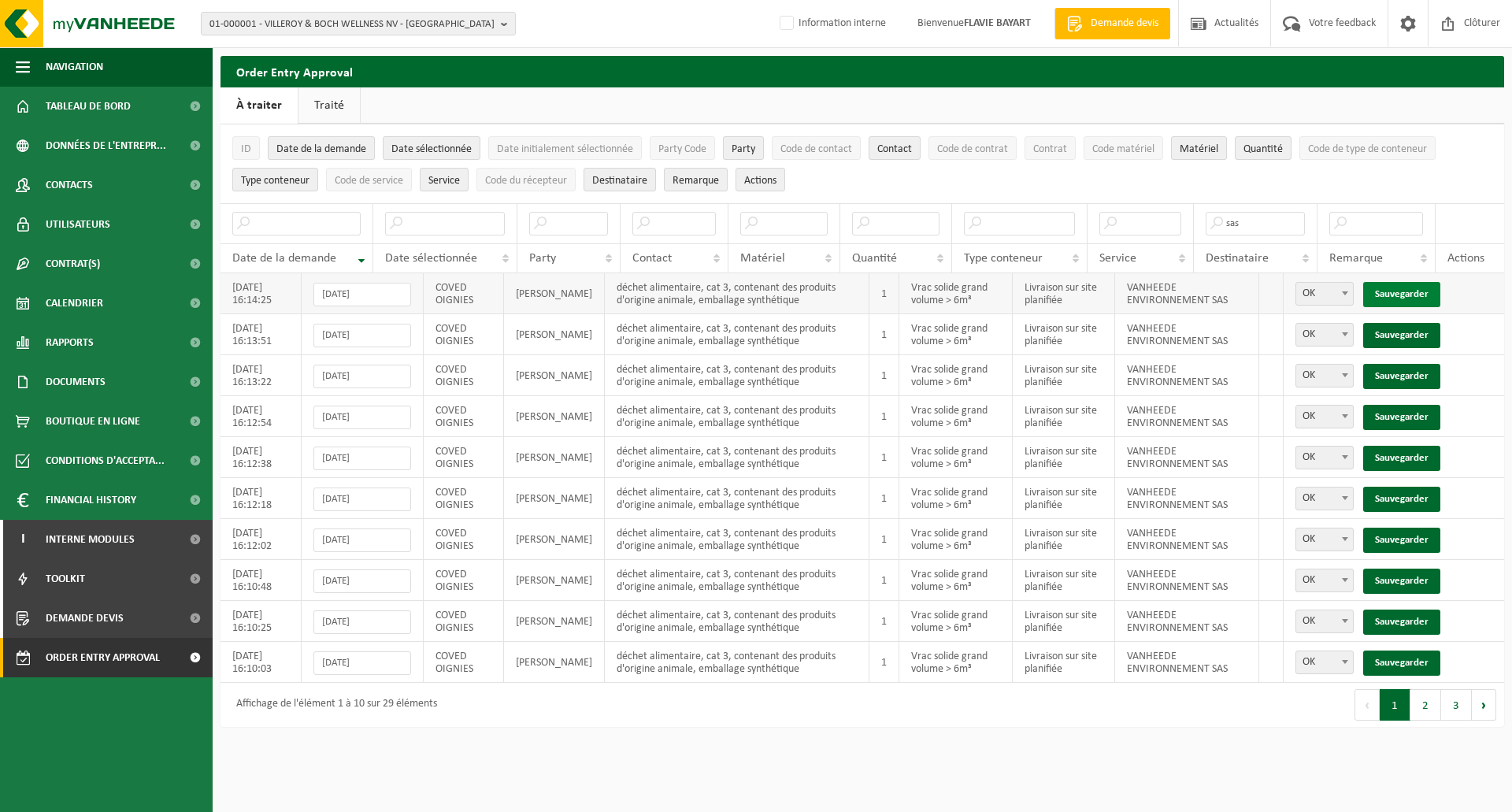
click at [1395, 292] on link "Sauvegarder" at bounding box center [1402, 294] width 77 height 25
click at [1395, 323] on link "Sauvegarder" at bounding box center [1402, 335] width 77 height 25
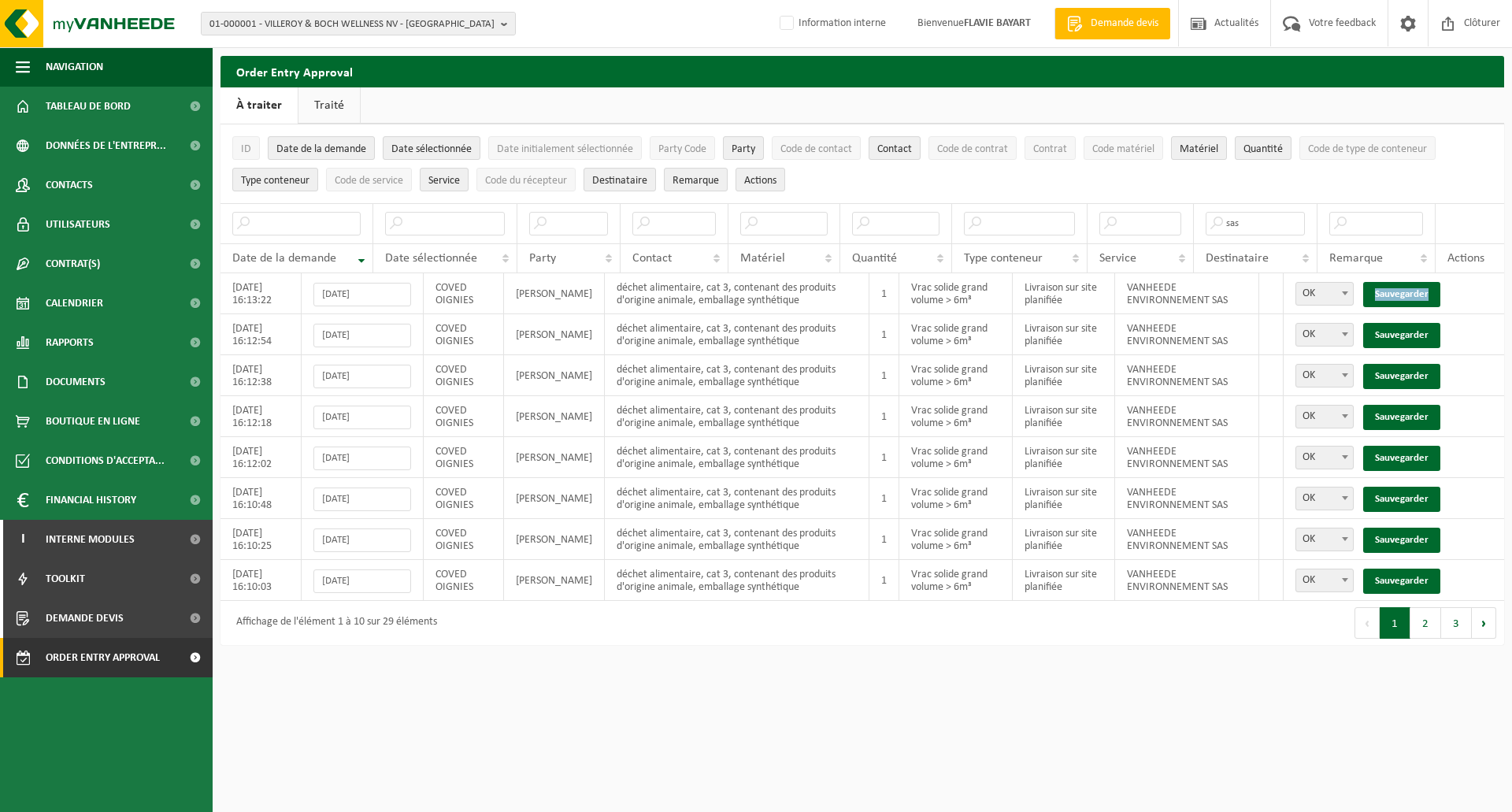
click at [1395, 292] on link "Sauvegarder" at bounding box center [1402, 294] width 77 height 25
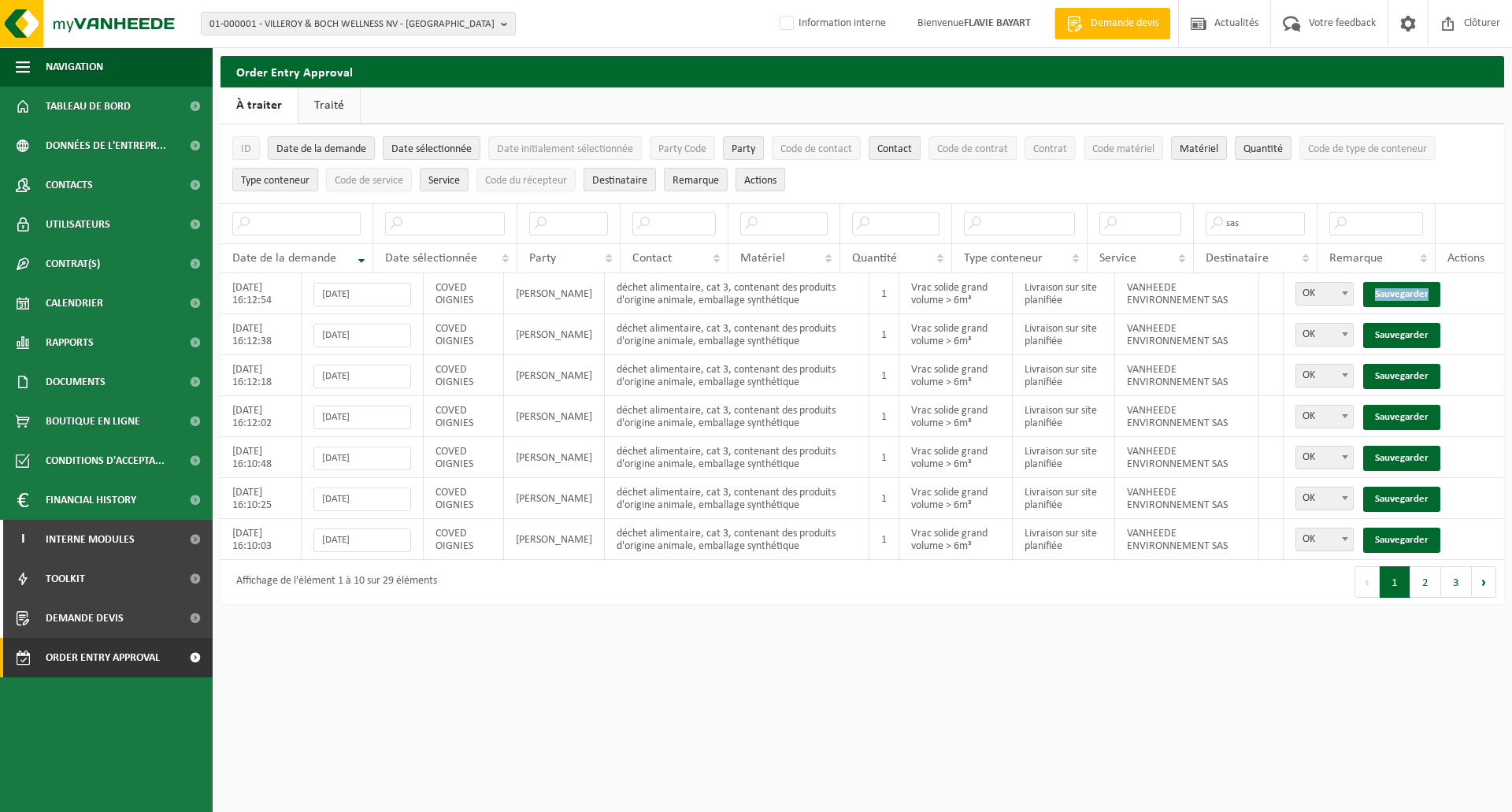
click at [1395, 292] on link "Sauvegarder" at bounding box center [1402, 294] width 77 height 25
click at [1395, 323] on link "Sauvegarder" at bounding box center [1402, 335] width 77 height 25
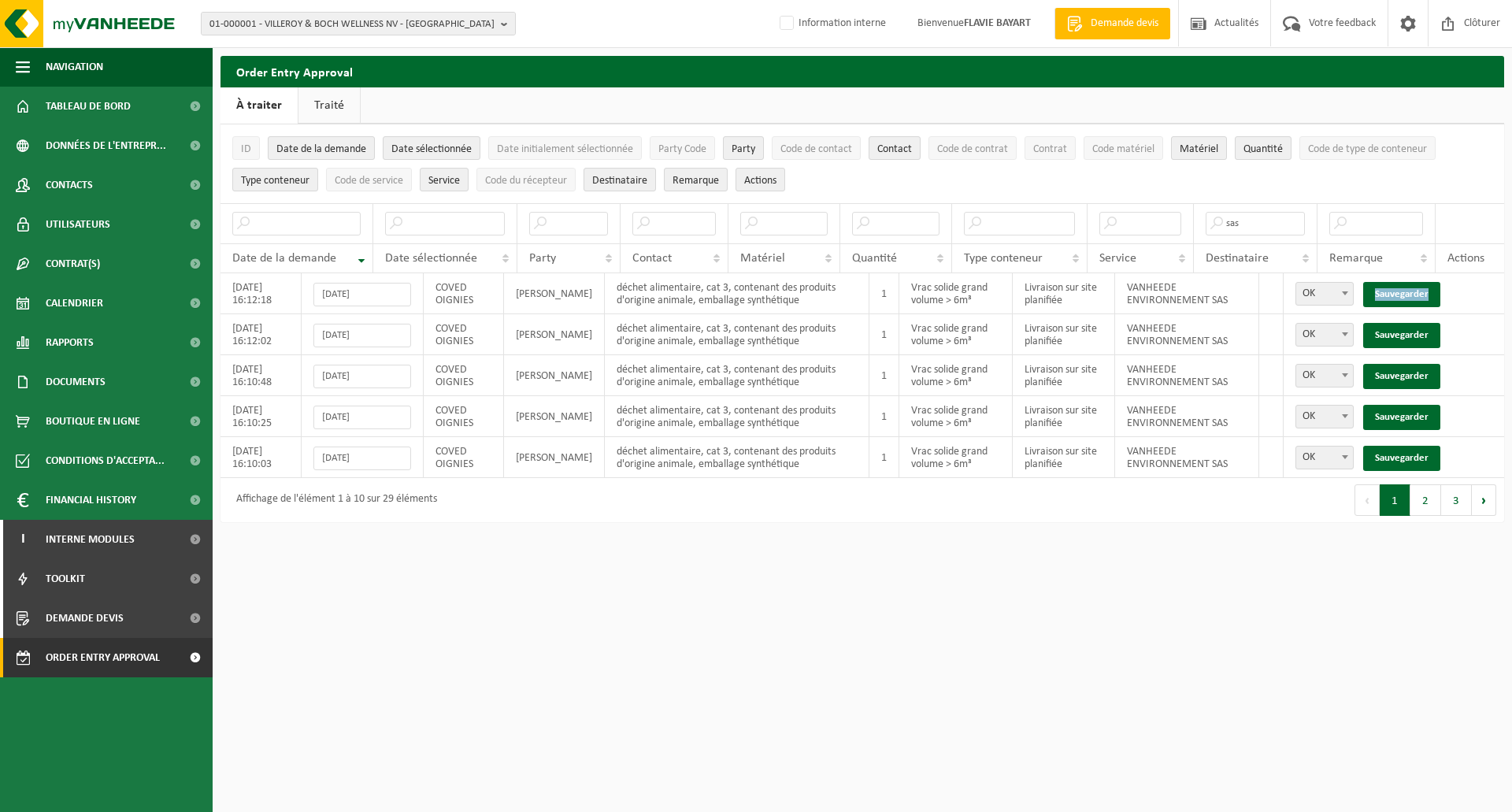
click at [1395, 292] on link "Sauvegarder" at bounding box center [1402, 294] width 77 height 25
click at [1395, 323] on link "Sauvegarder" at bounding box center [1402, 335] width 77 height 25
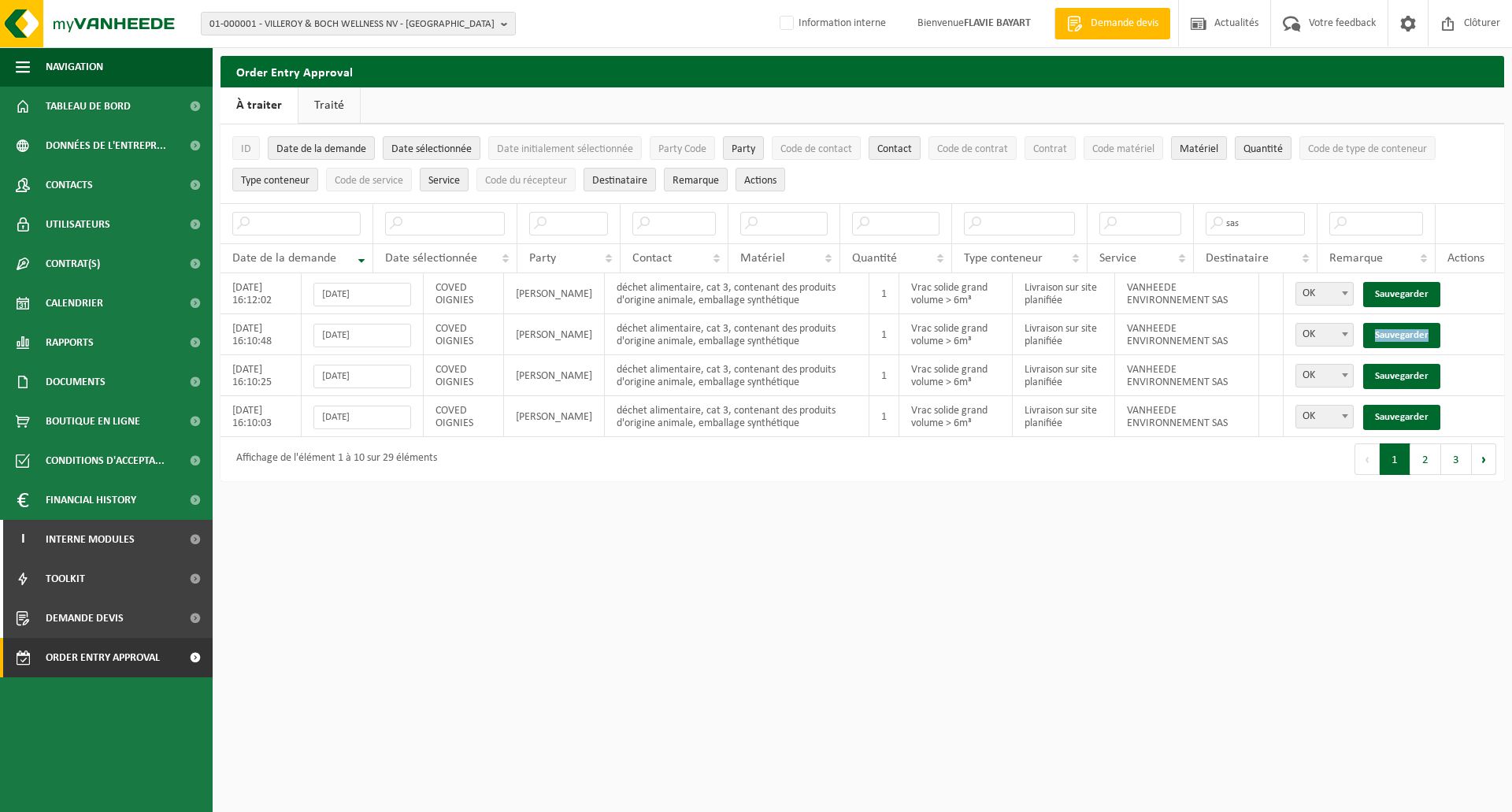
click at [1395, 323] on link "Sauvegarder" at bounding box center [1402, 335] width 77 height 25
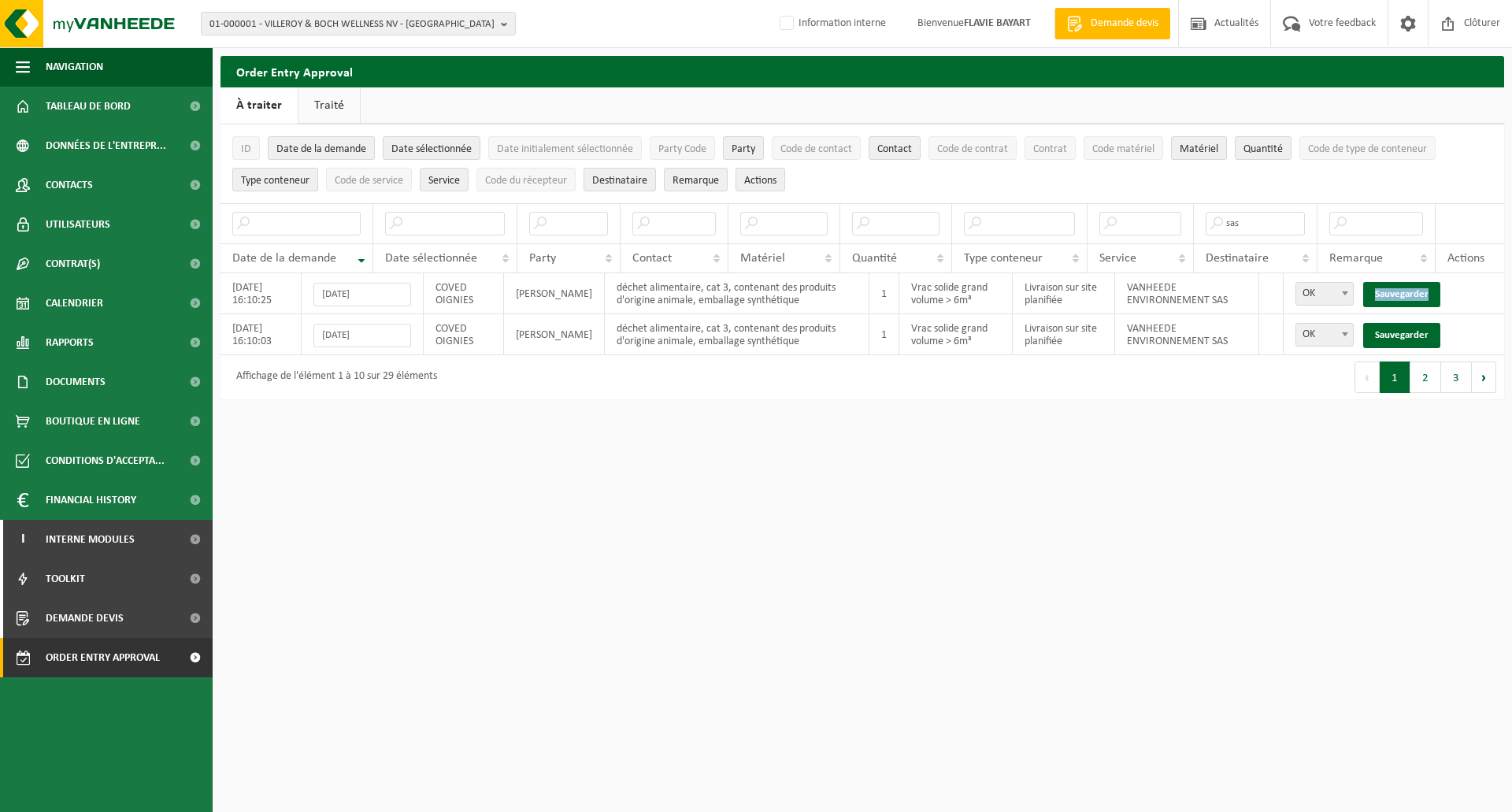
click at [1395, 292] on link "Sauvegarder" at bounding box center [1402, 294] width 77 height 25
click at [1395, 323] on link "Sauvegarder" at bounding box center [1402, 335] width 77 height 25
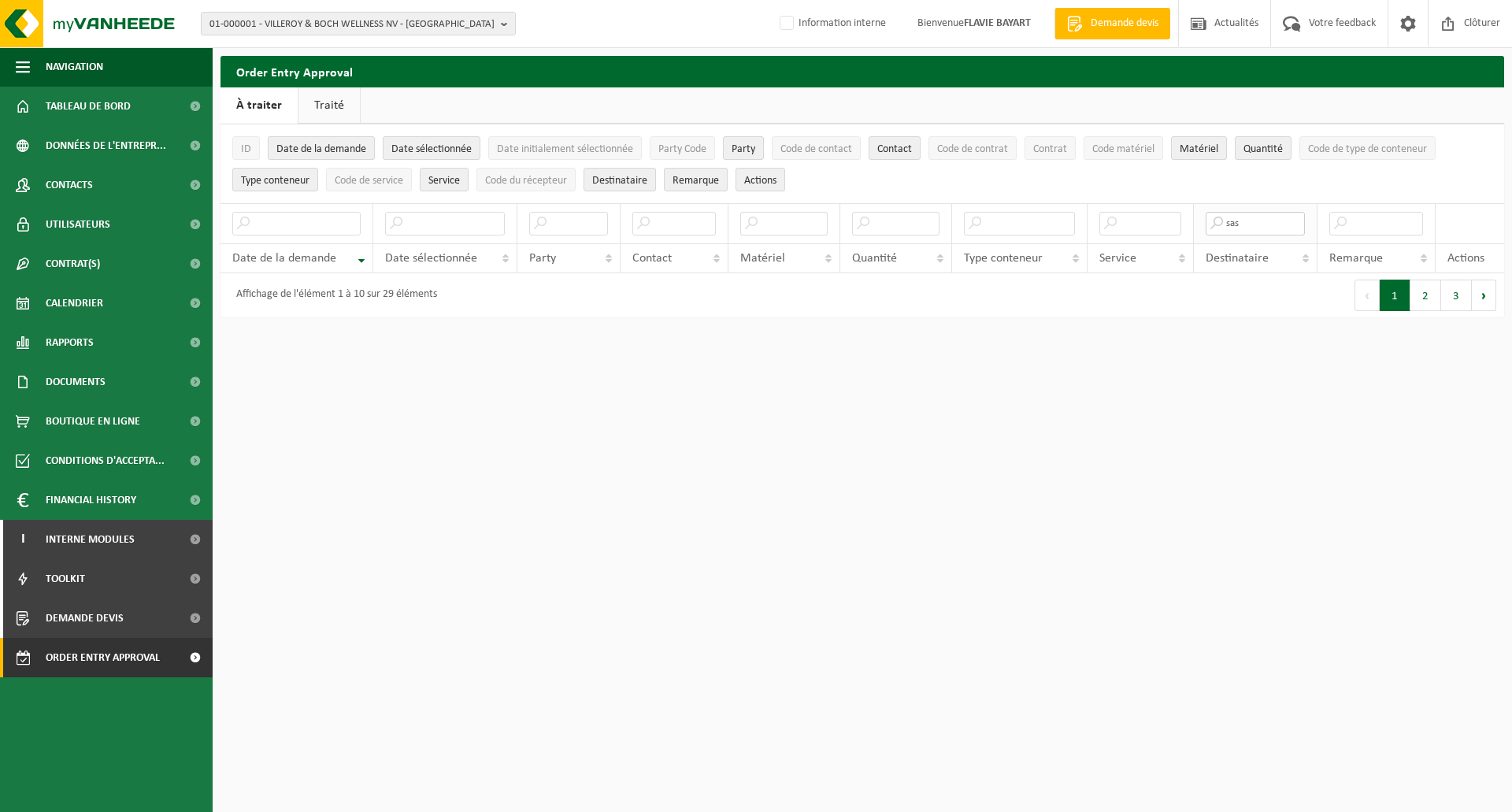
click at [1243, 228] on input "sas" at bounding box center [1256, 224] width 100 height 24
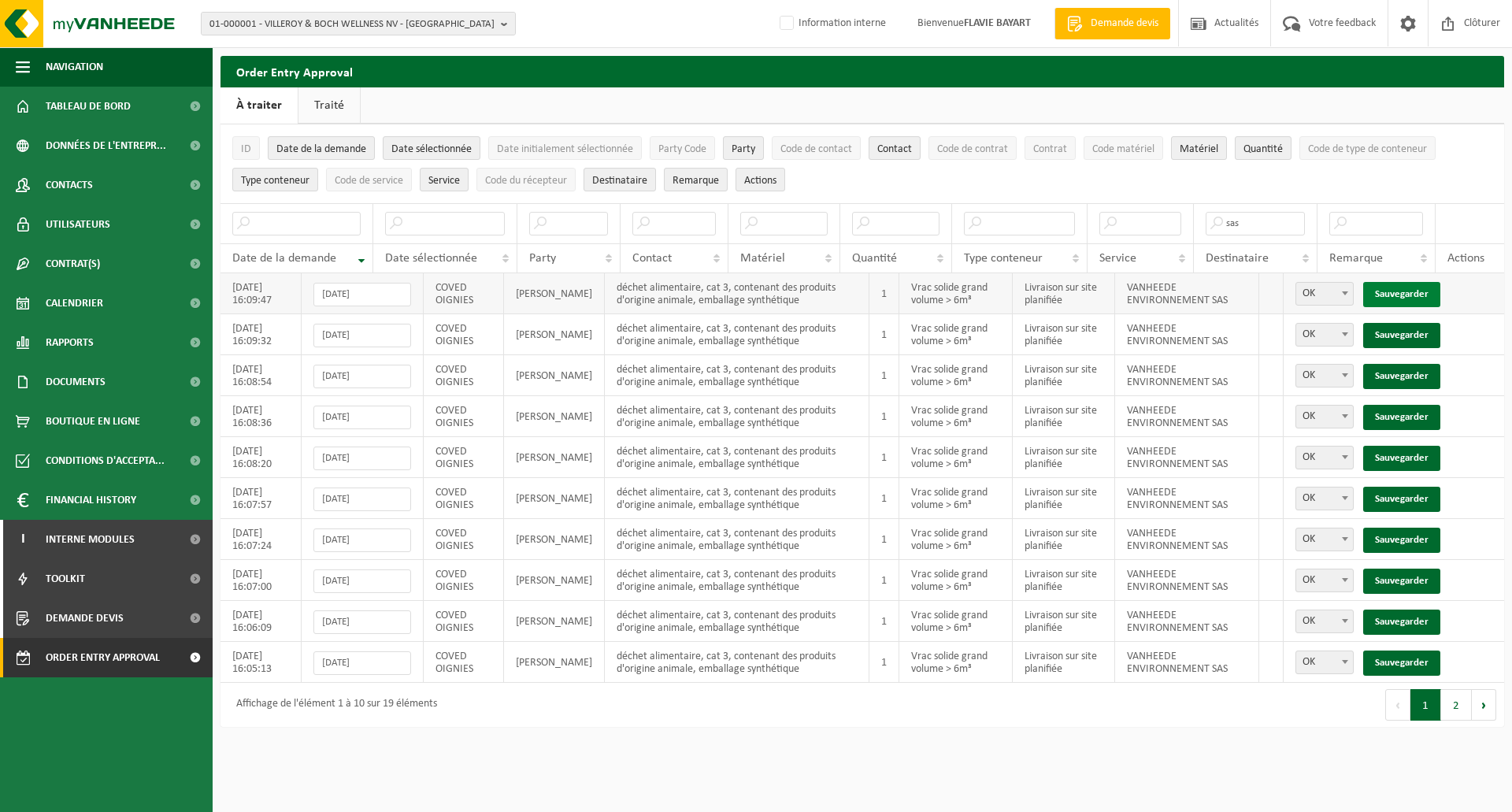
click at [1387, 290] on link "Sauvegarder" at bounding box center [1402, 294] width 77 height 25
click at [1387, 323] on link "Sauvegarder" at bounding box center [1402, 335] width 77 height 25
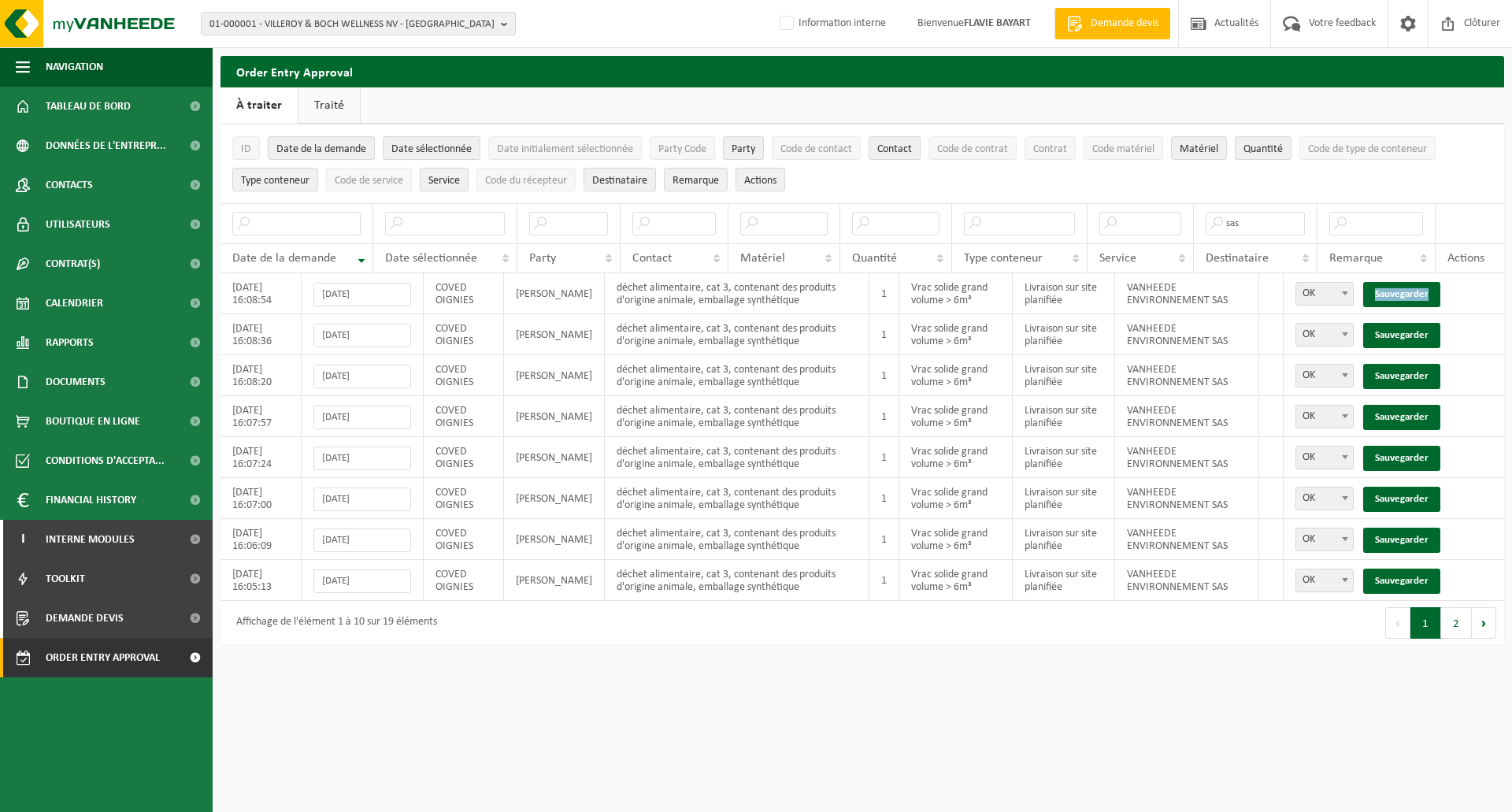
click at [1387, 290] on link "Sauvegarder" at bounding box center [1402, 294] width 77 height 25
click at [1387, 323] on link "Sauvegarder" at bounding box center [1402, 335] width 77 height 25
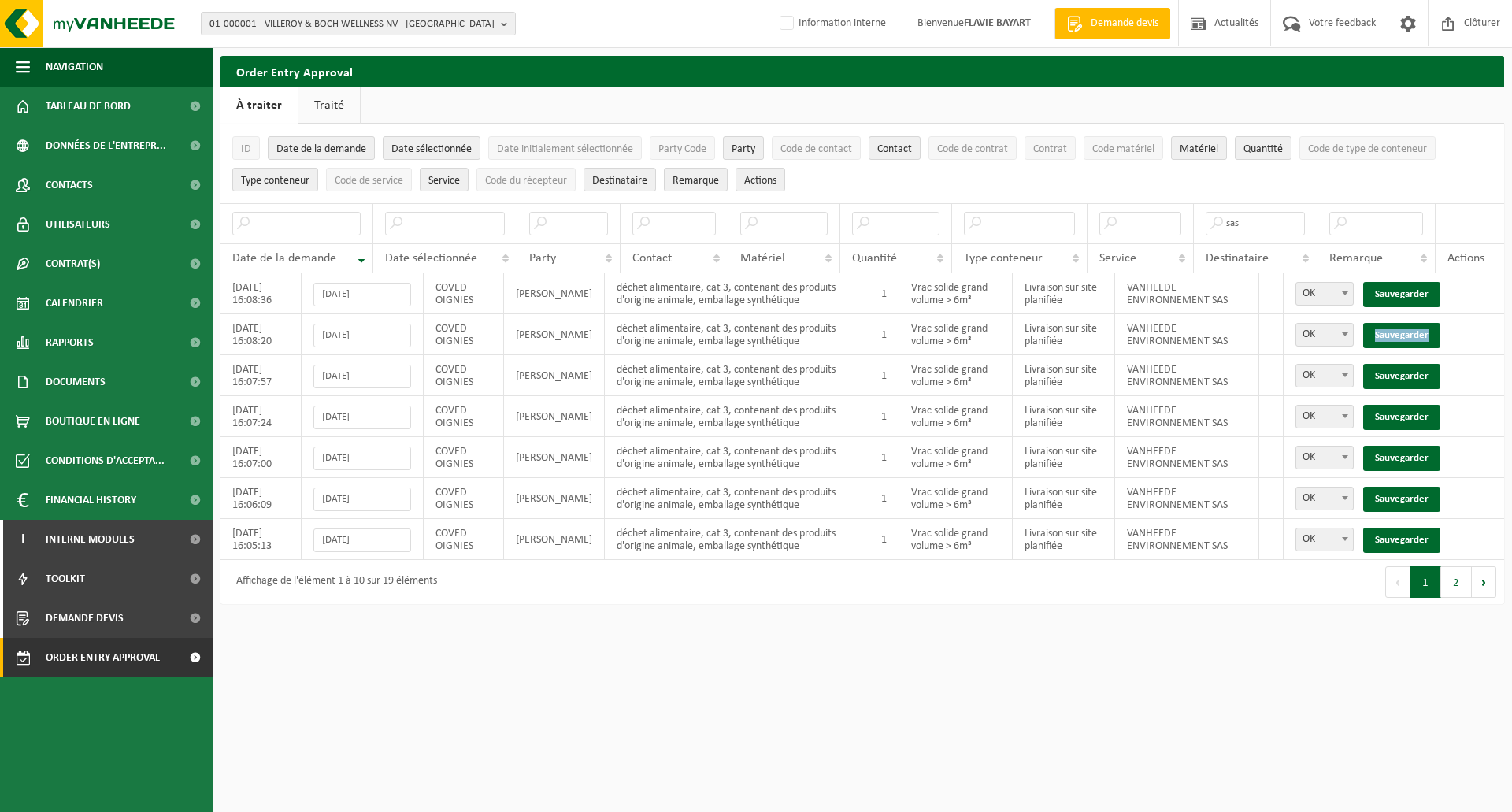
click at [1387, 323] on link "Sauvegarder" at bounding box center [1402, 335] width 77 height 25
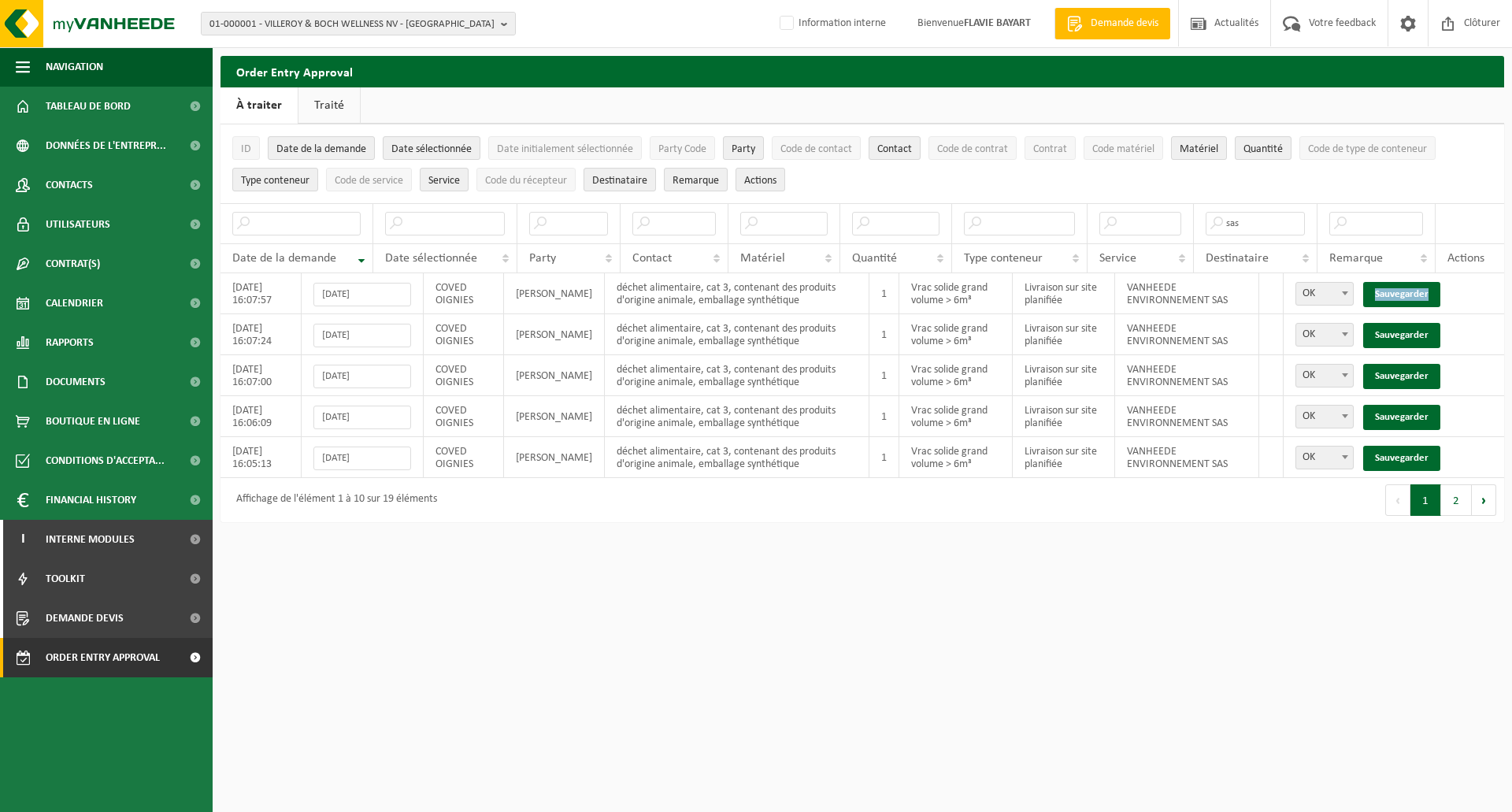
click at [1387, 290] on link "Sauvegarder" at bounding box center [1402, 294] width 77 height 25
click at [1387, 323] on link "Sauvegarder" at bounding box center [1402, 335] width 77 height 25
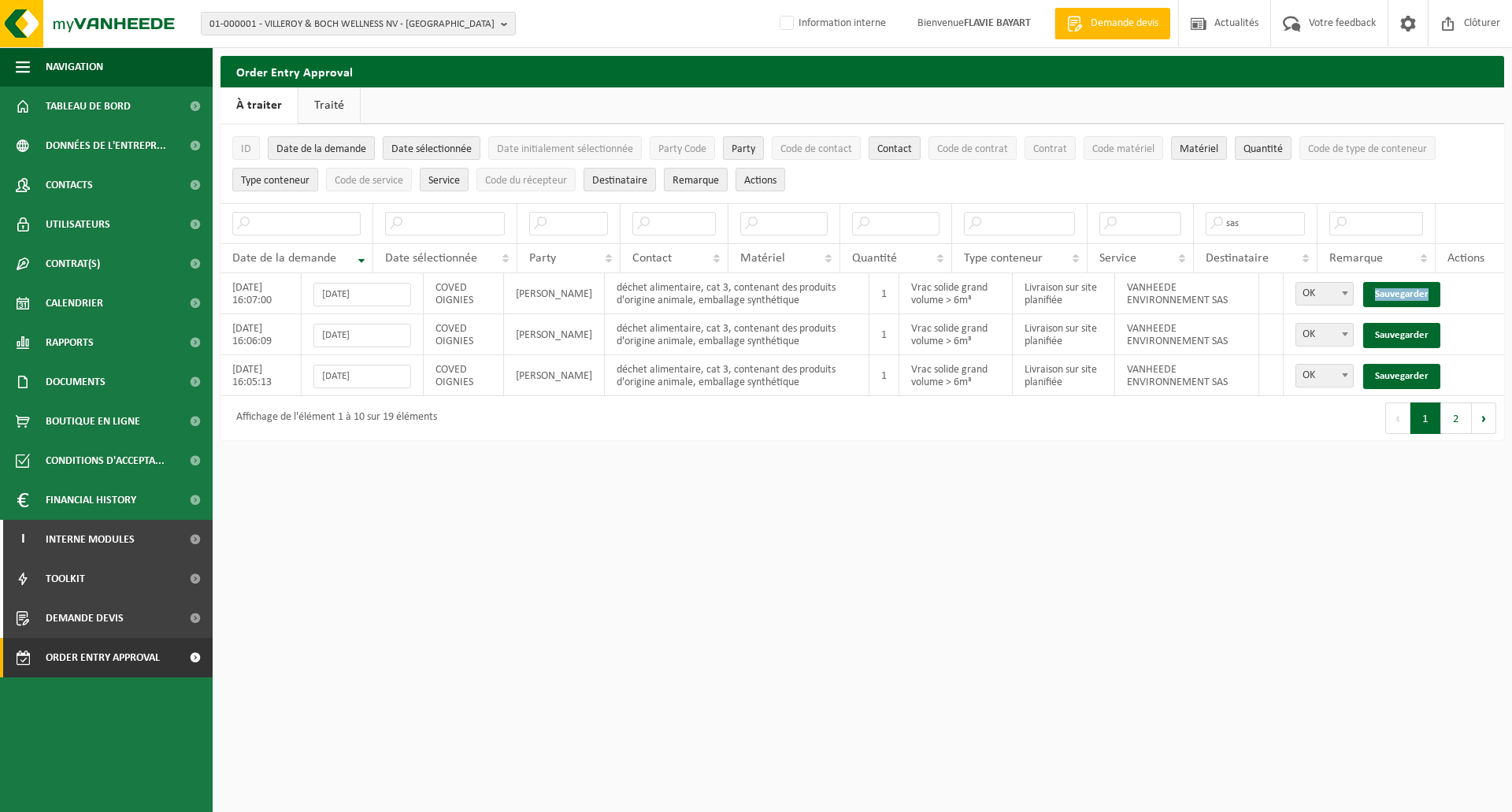
click at [1387, 290] on link "Sauvegarder" at bounding box center [1402, 294] width 77 height 25
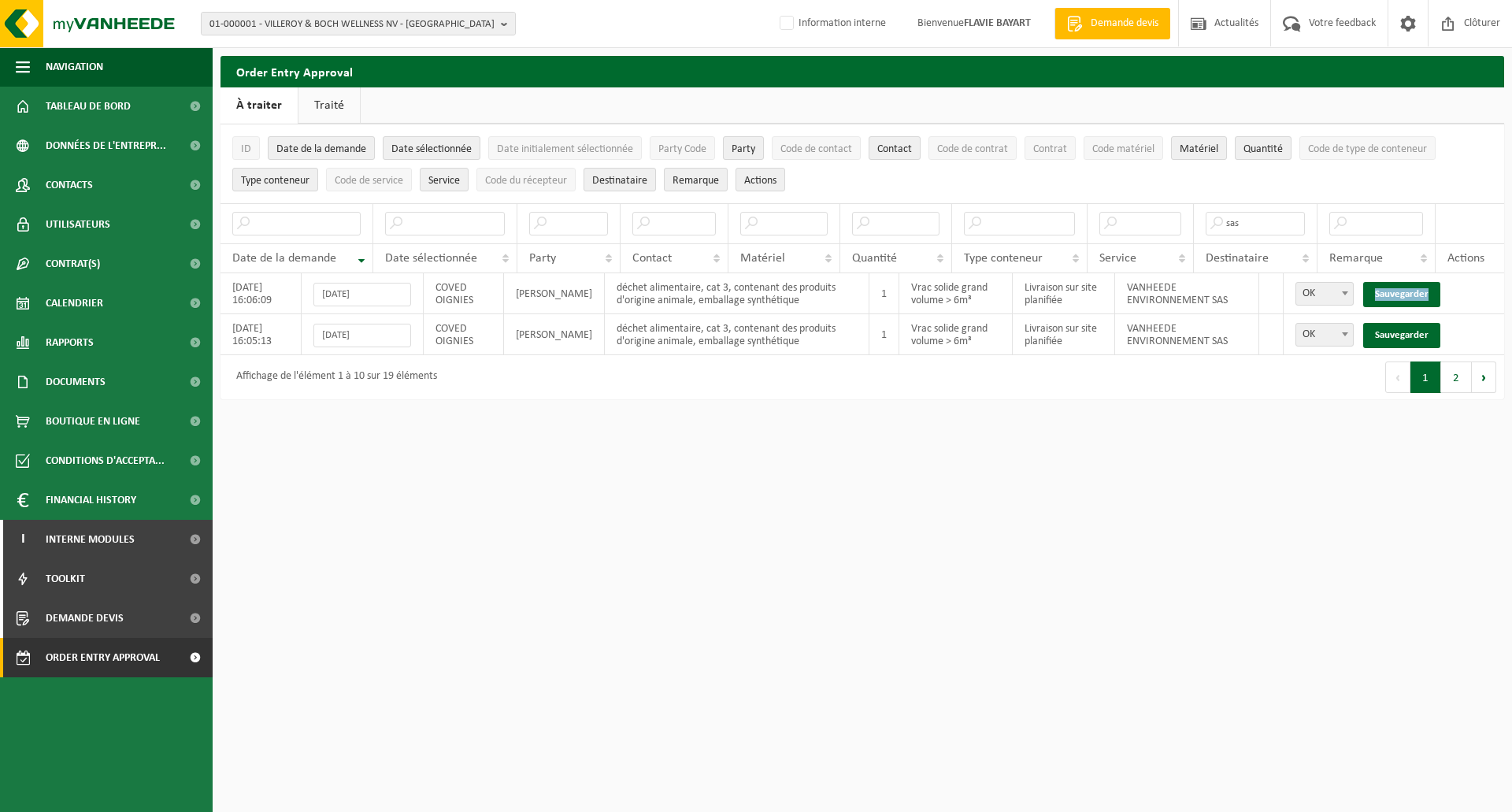
click at [1387, 290] on link "Sauvegarder" at bounding box center [1402, 294] width 77 height 25
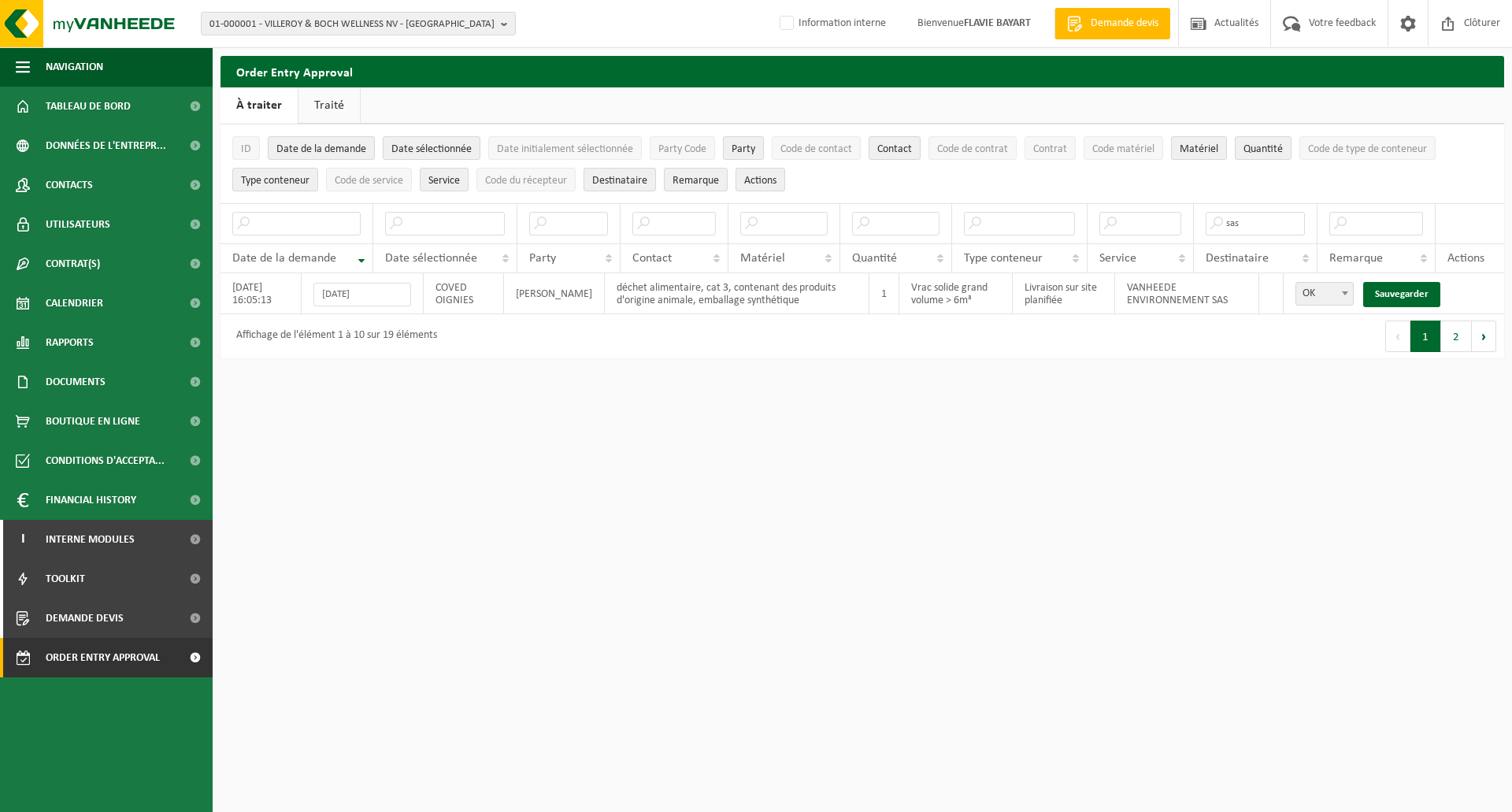
click at [1387, 290] on link "Sauvegarder" at bounding box center [1402, 294] width 77 height 25
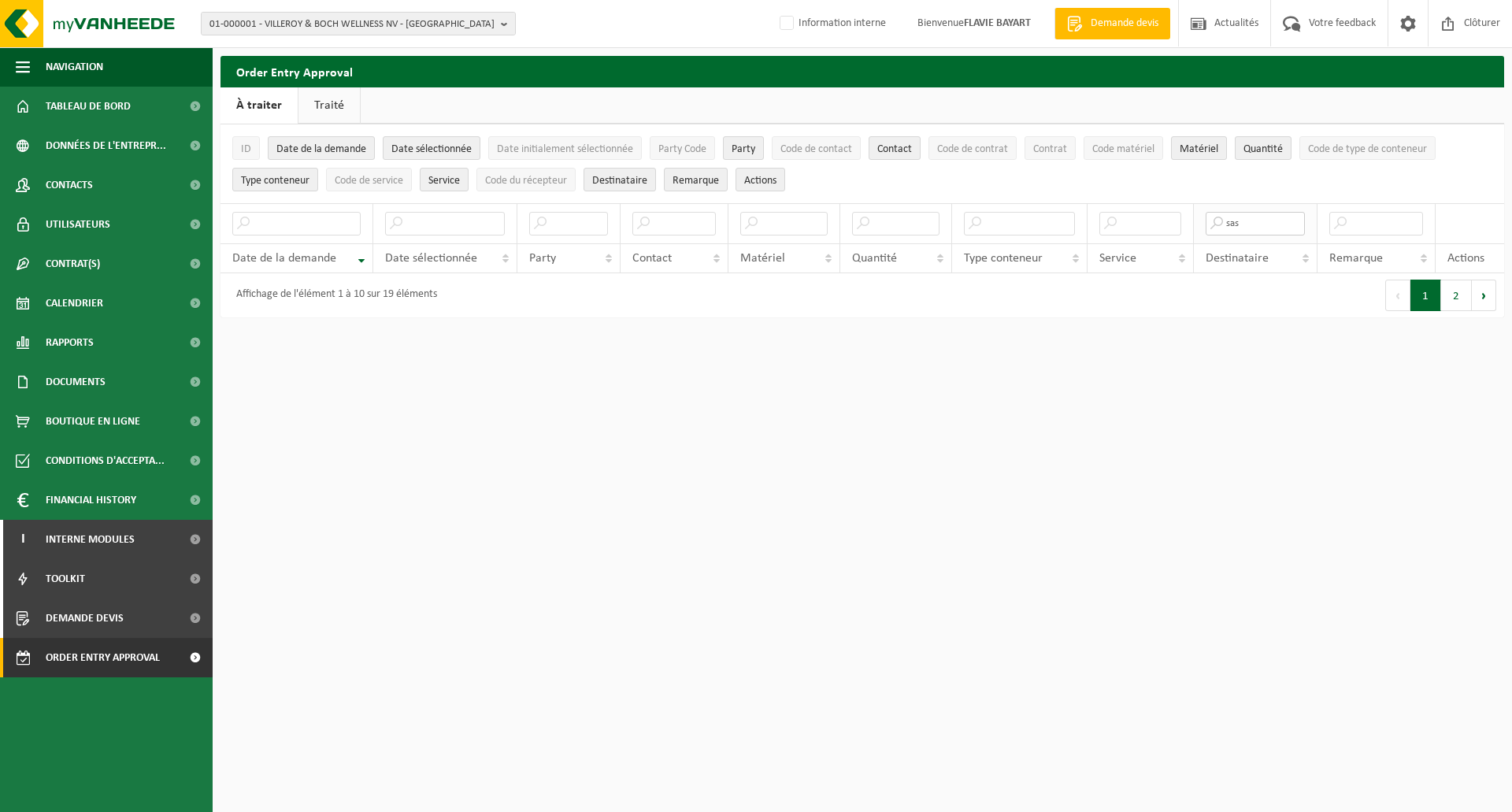
click at [1252, 226] on input "sas" at bounding box center [1256, 224] width 100 height 24
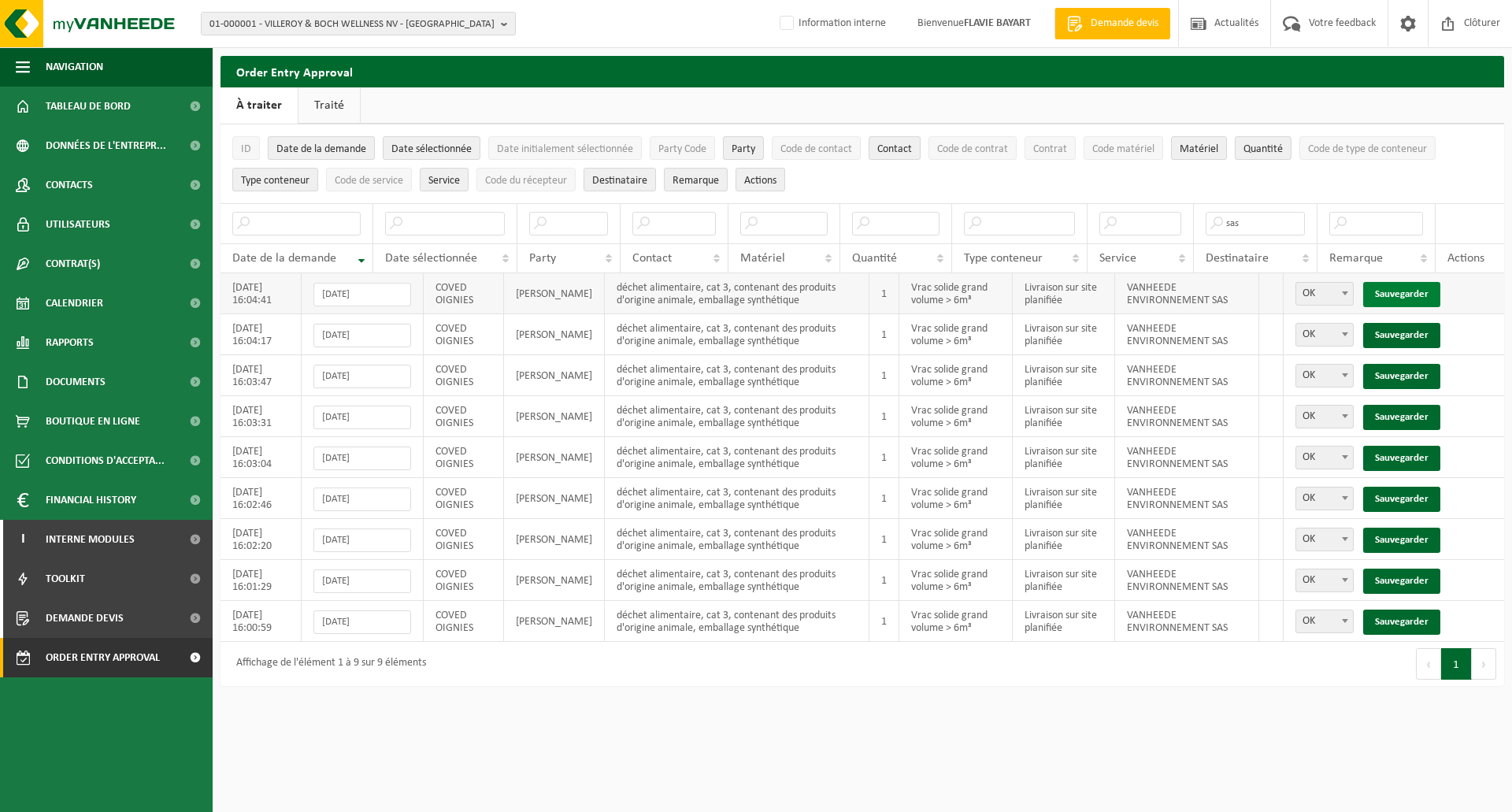
click at [1416, 293] on link "Sauvegarder" at bounding box center [1402, 294] width 77 height 25
click at [1416, 323] on link "Sauvegarder" at bounding box center [1402, 335] width 77 height 25
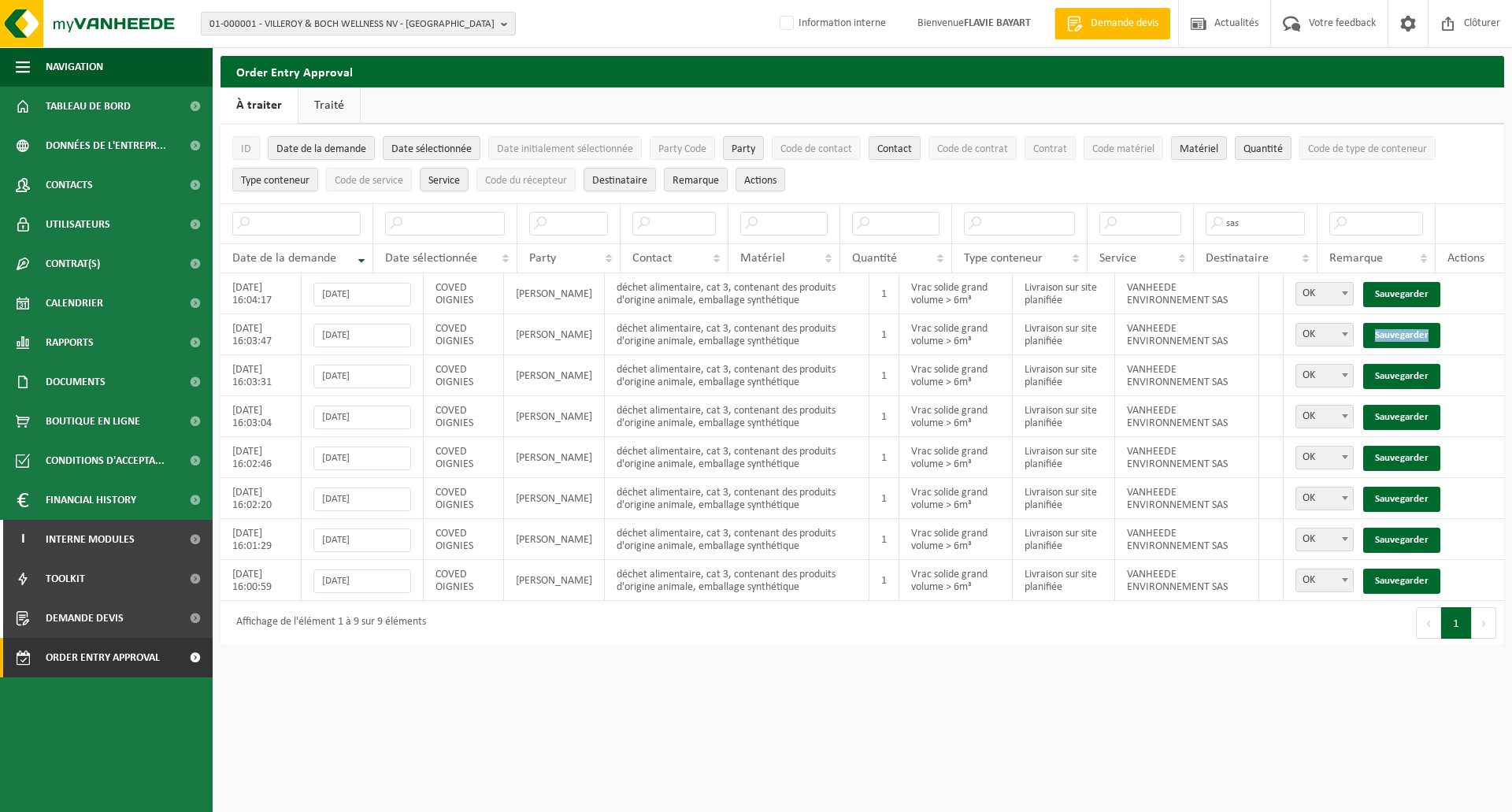
click at [1416, 323] on link "Sauvegarder" at bounding box center [1402, 335] width 77 height 25
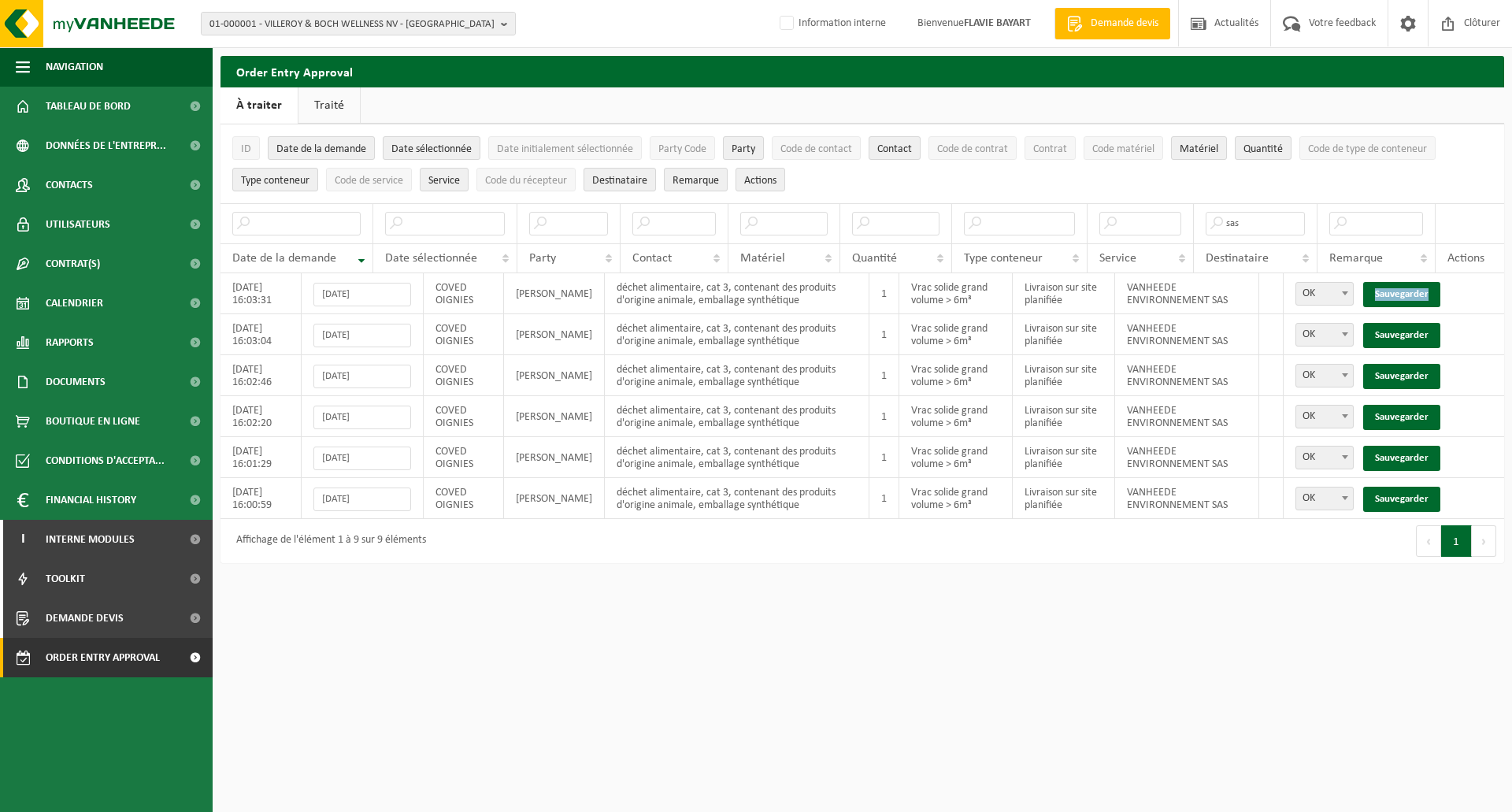
click at [1416, 293] on link "Sauvegarder" at bounding box center [1402, 294] width 77 height 25
click at [1416, 323] on link "Sauvegarder" at bounding box center [1402, 335] width 77 height 25
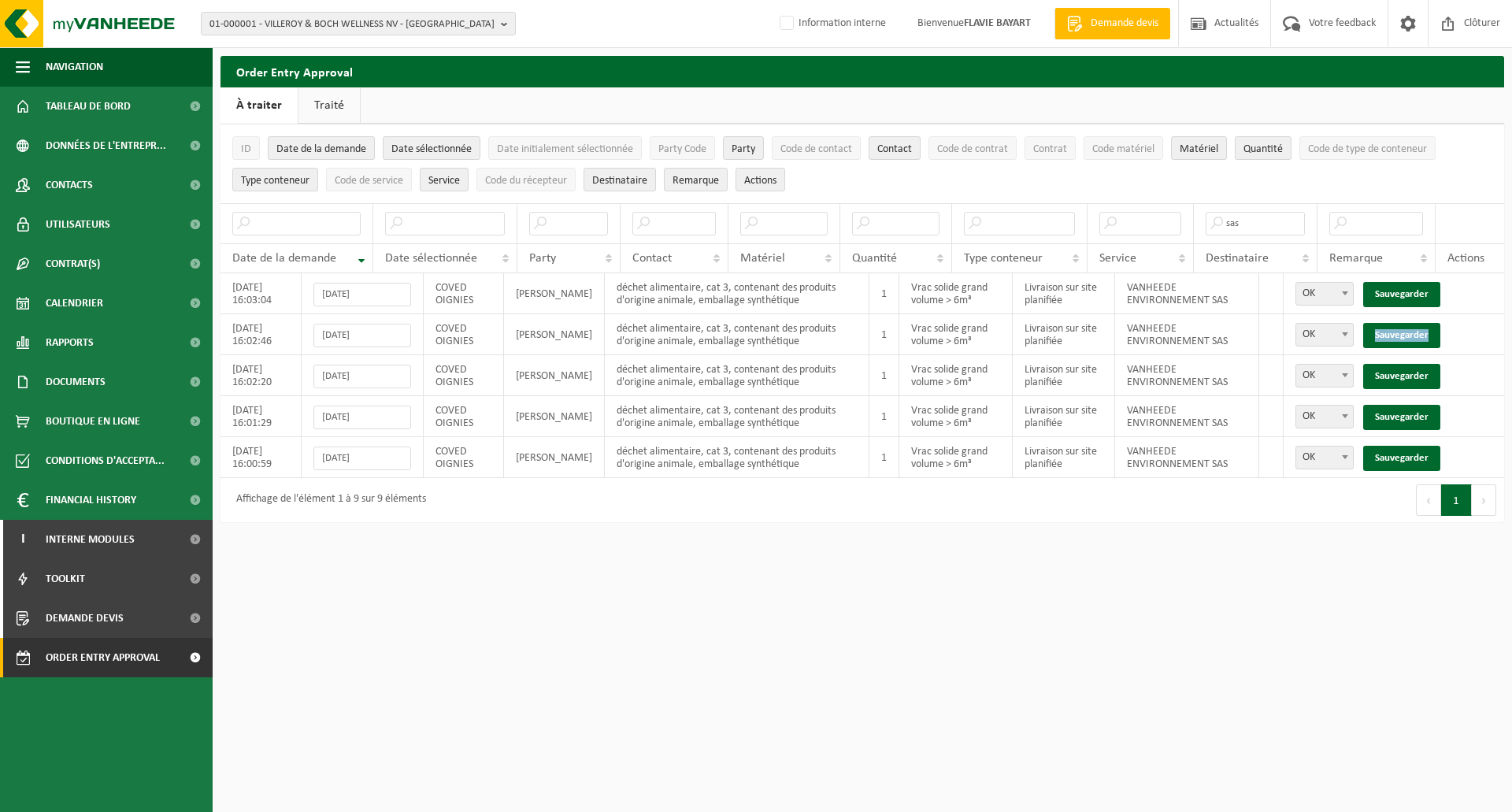
click at [1416, 323] on link "Sauvegarder" at bounding box center [1402, 335] width 77 height 25
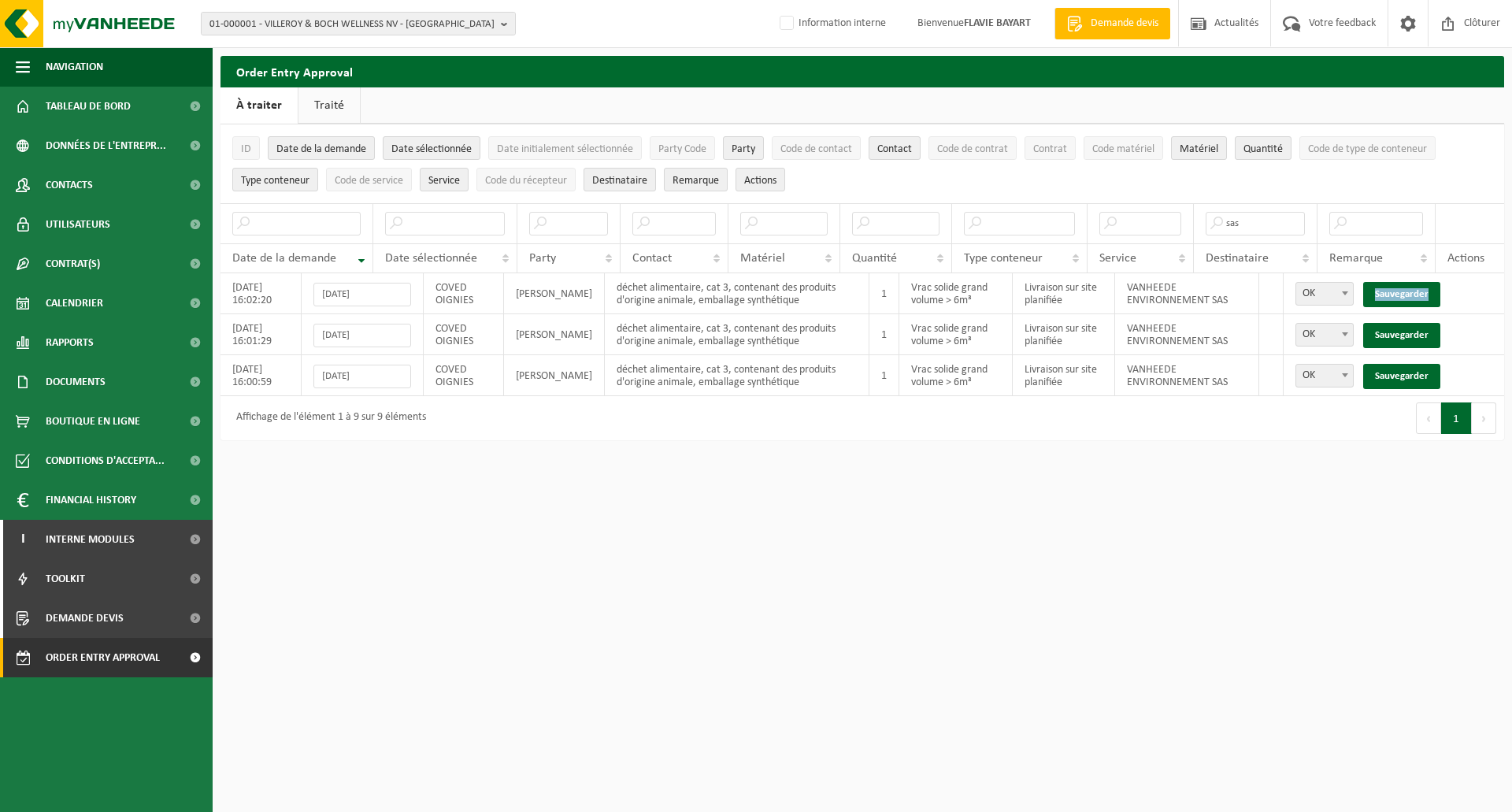
click at [1416, 293] on link "Sauvegarder" at bounding box center [1402, 294] width 77 height 25
click at [1416, 323] on link "Sauvegarder" at bounding box center [1402, 335] width 77 height 25
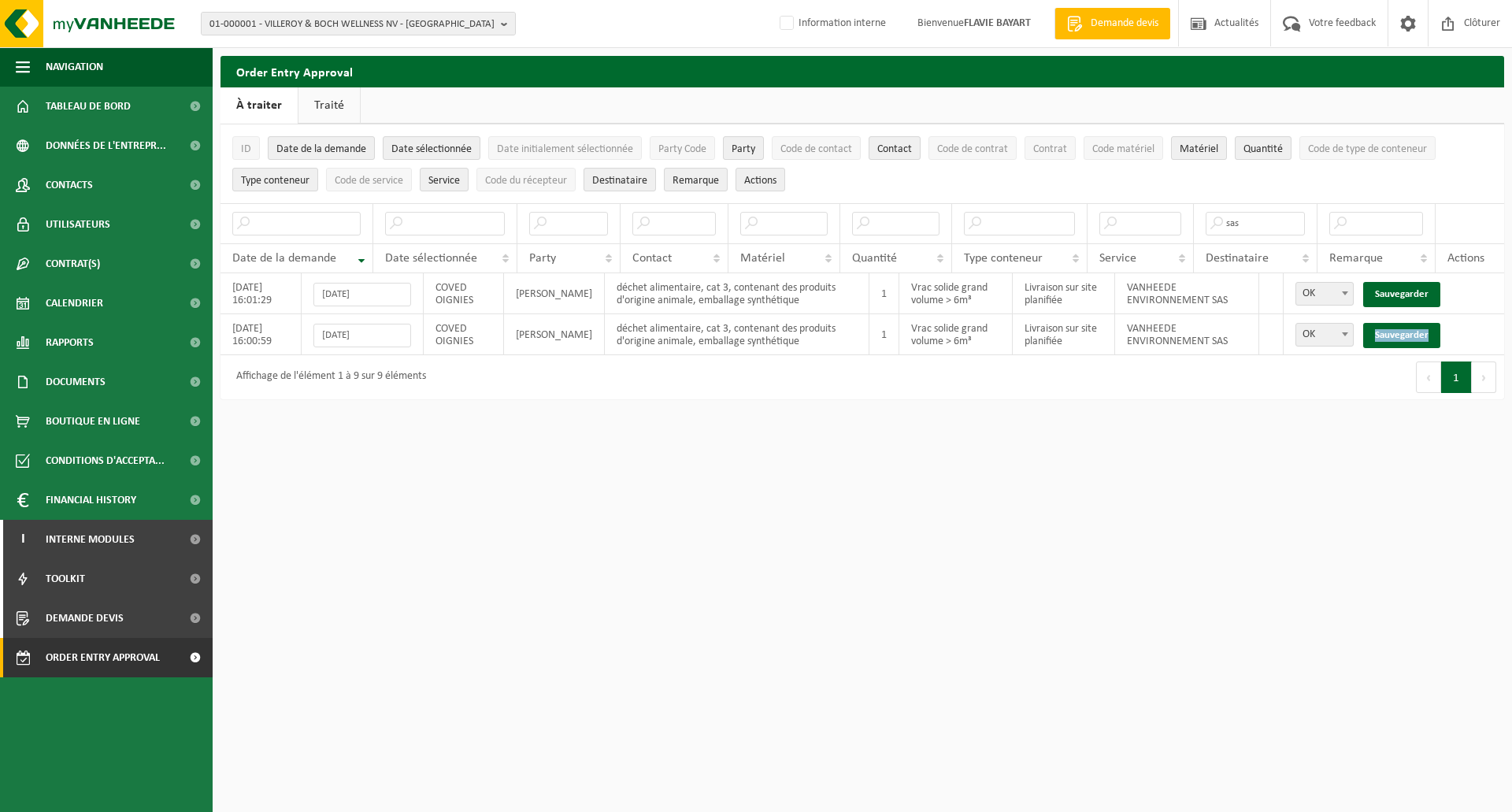
click at [1416, 323] on link "Sauvegarder" at bounding box center [1402, 335] width 77 height 25
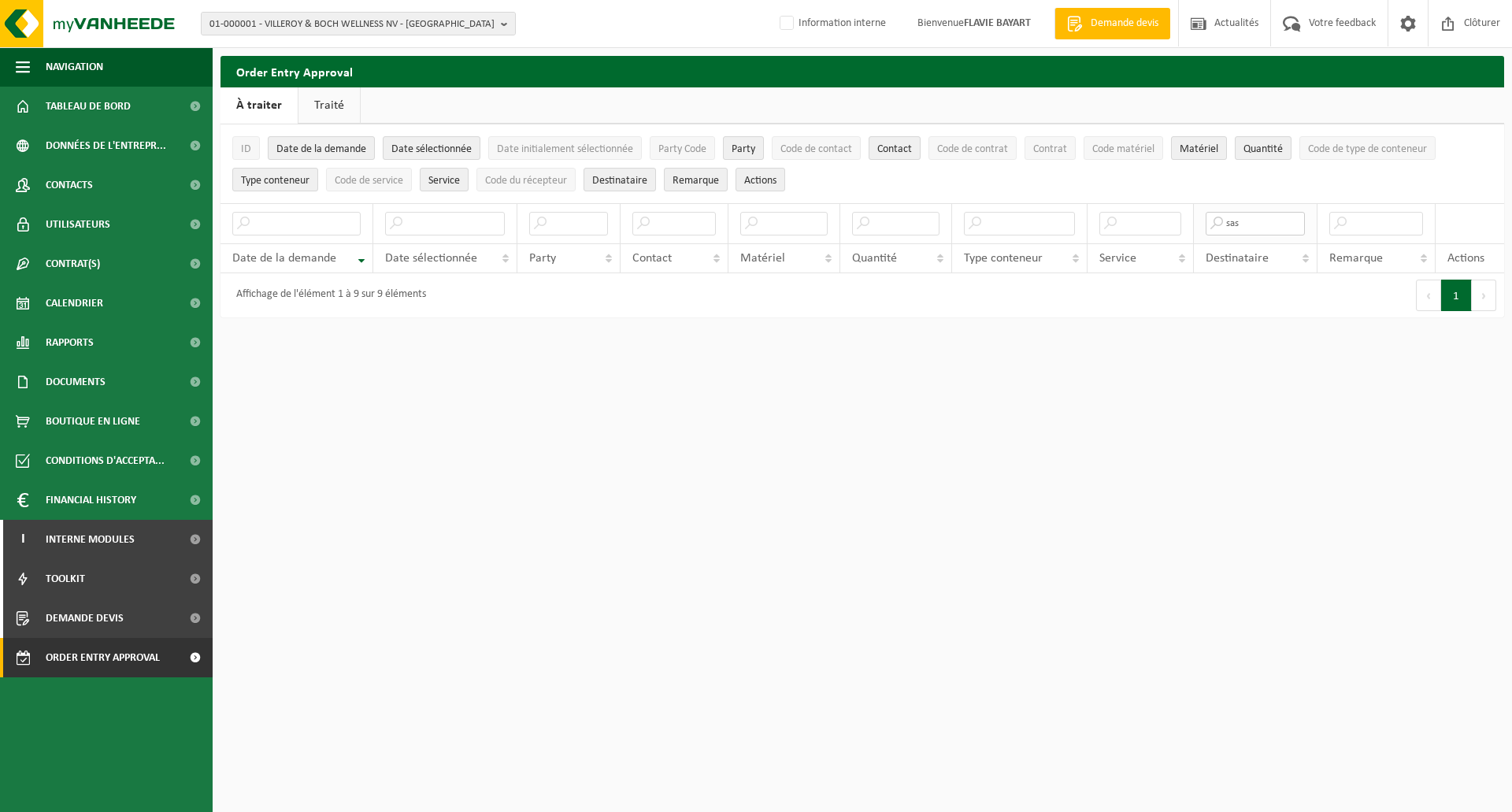
click at [1259, 220] on input "sas" at bounding box center [1256, 224] width 100 height 24
